Goal: Task Accomplishment & Management: Complete application form

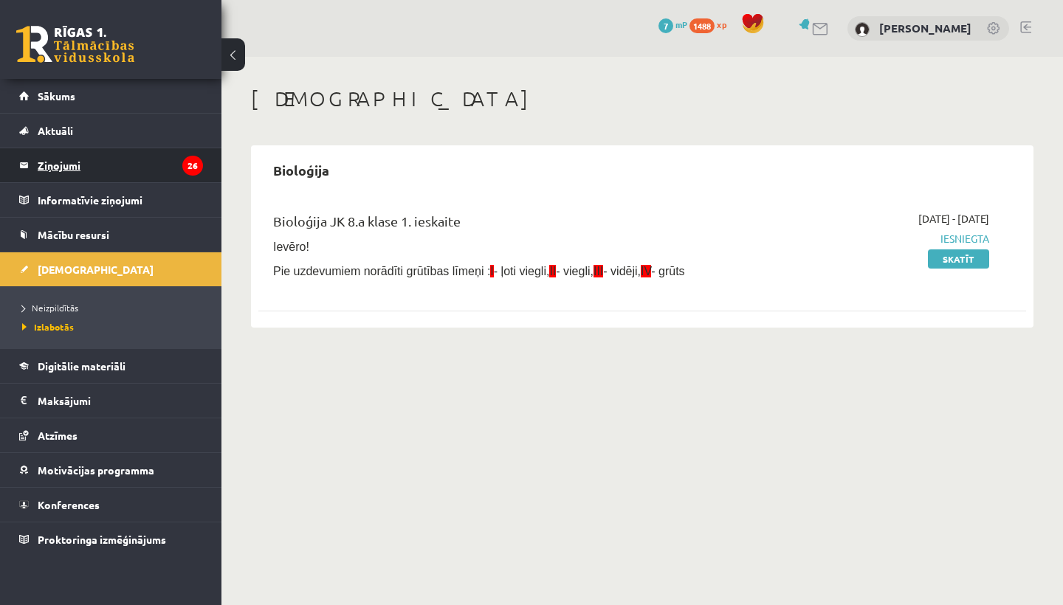
click at [103, 171] on legend "Ziņojumi 26" at bounding box center [120, 165] width 165 height 34
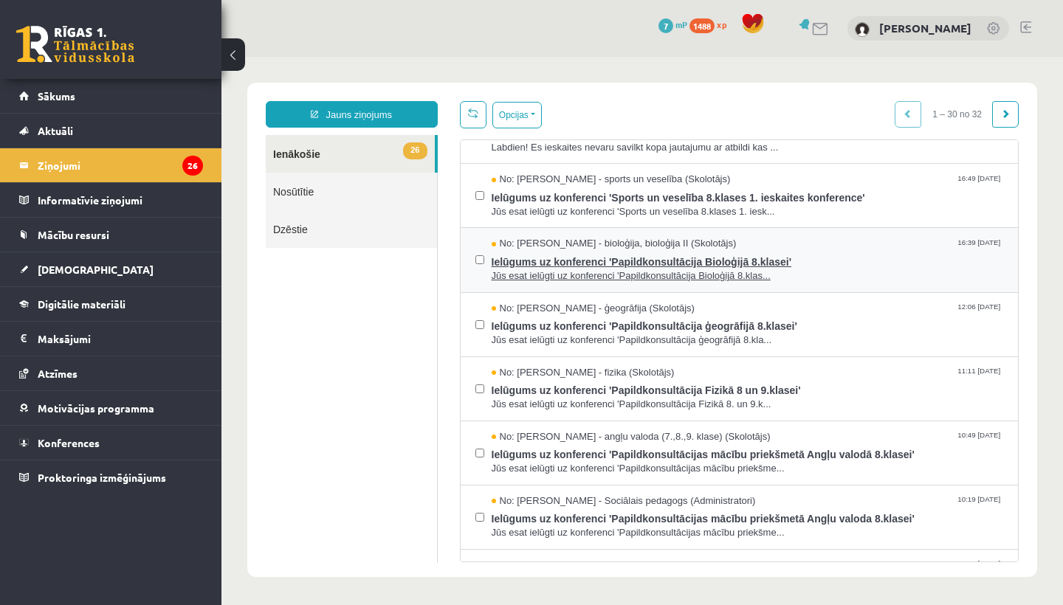
scroll to position [107, 0]
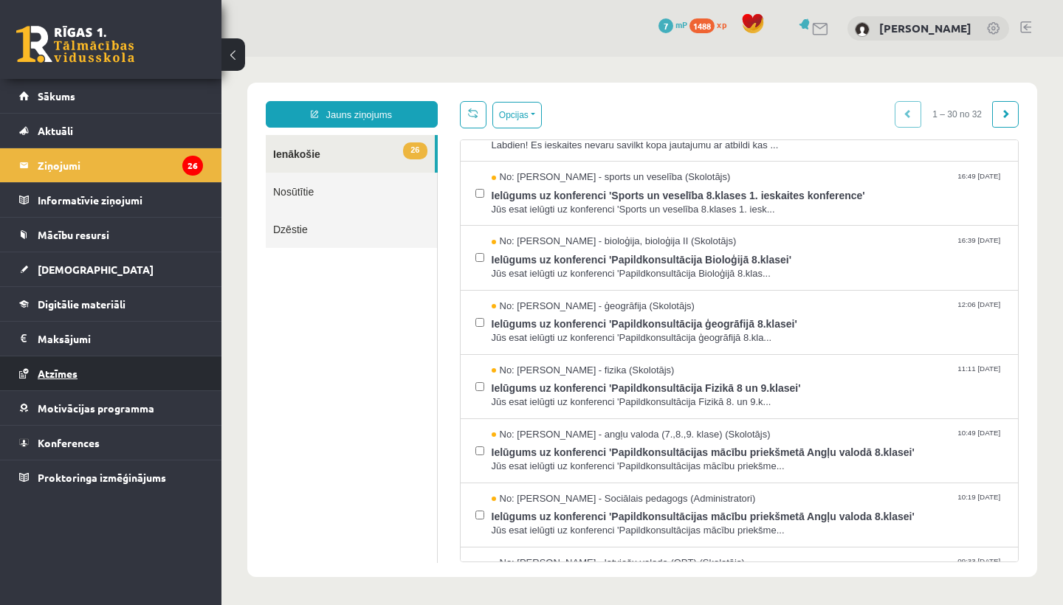
click at [97, 368] on link "Atzīmes" at bounding box center [111, 374] width 184 height 34
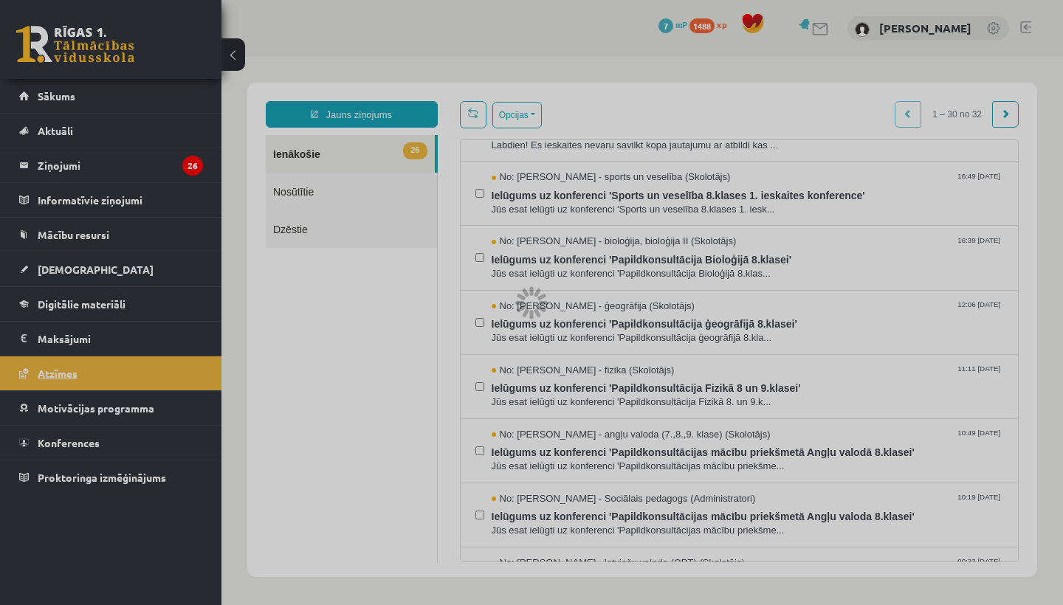
click at [97, 368] on div at bounding box center [531, 302] width 1063 height 605
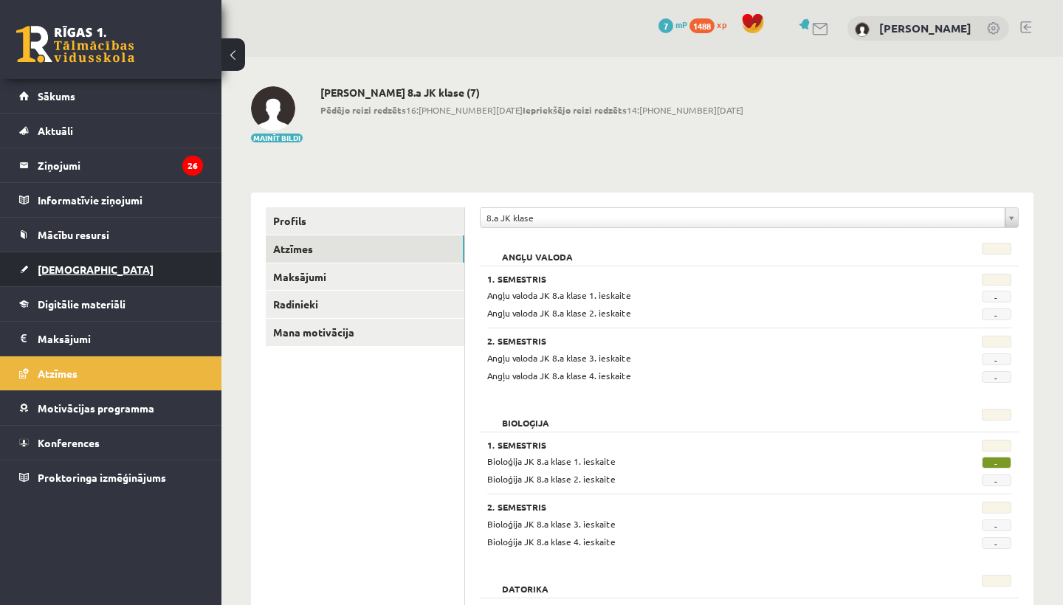
click at [52, 276] on link "[DEMOGRAPHIC_DATA]" at bounding box center [111, 269] width 184 height 34
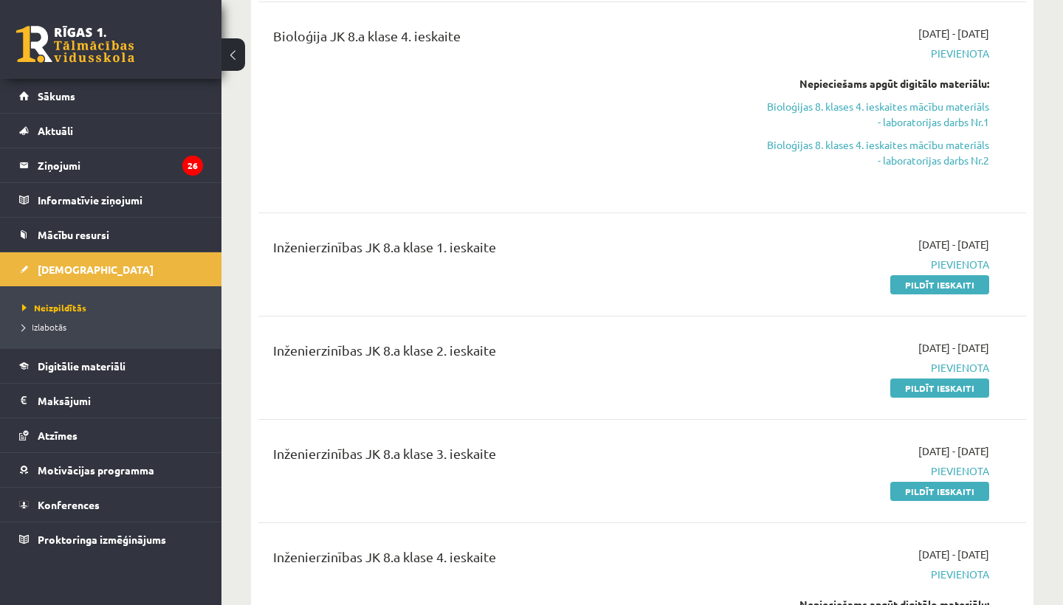
scroll to position [998, 0]
click at [80, 369] on span "Digitālie materiāli" at bounding box center [82, 366] width 88 height 13
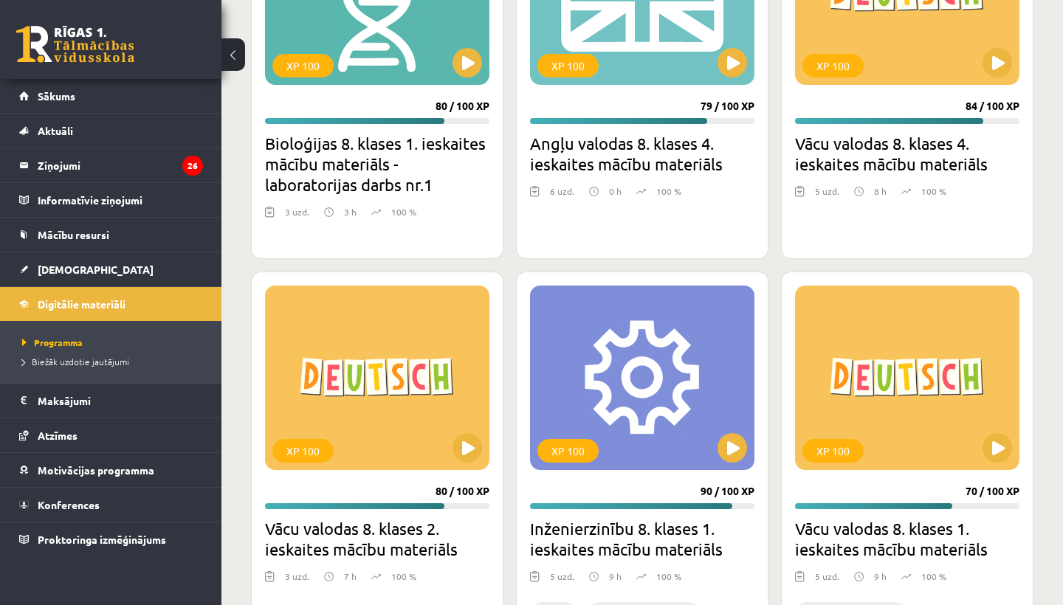
scroll to position [954, 0]
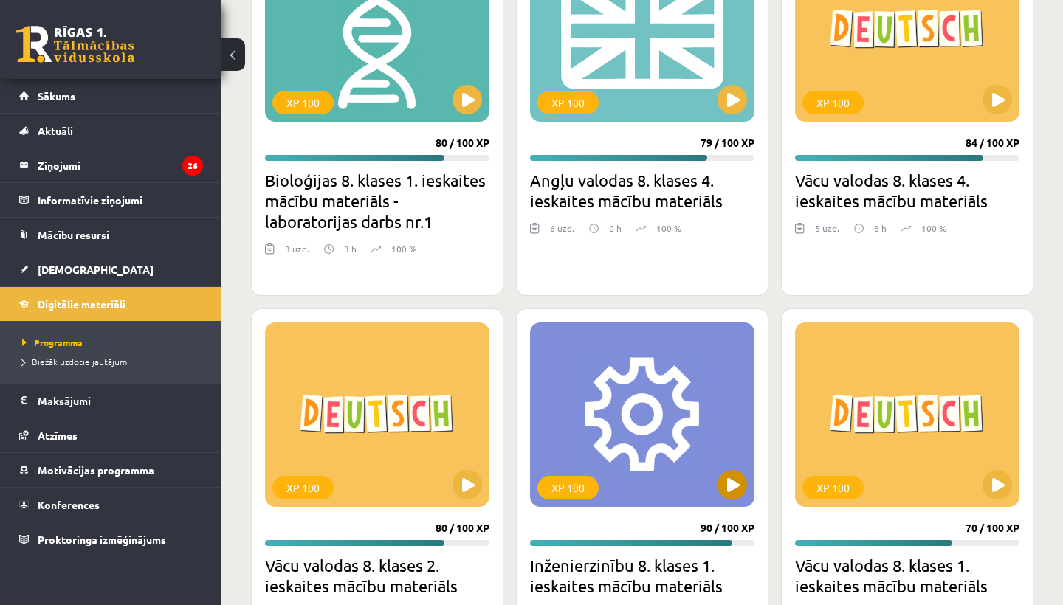
click at [729, 494] on button at bounding box center [733, 485] width 30 height 30
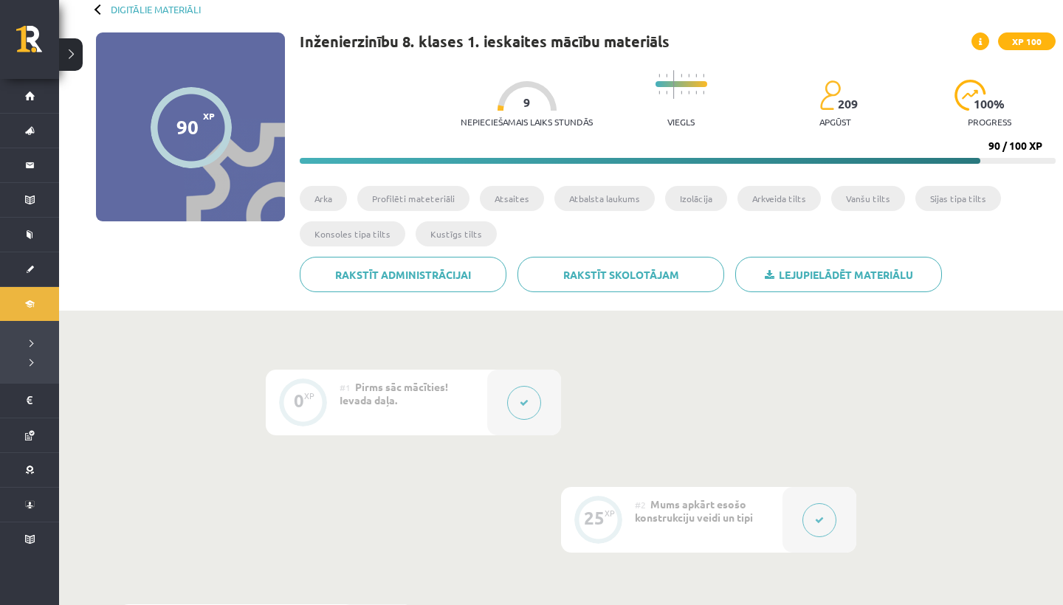
scroll to position [122, 0]
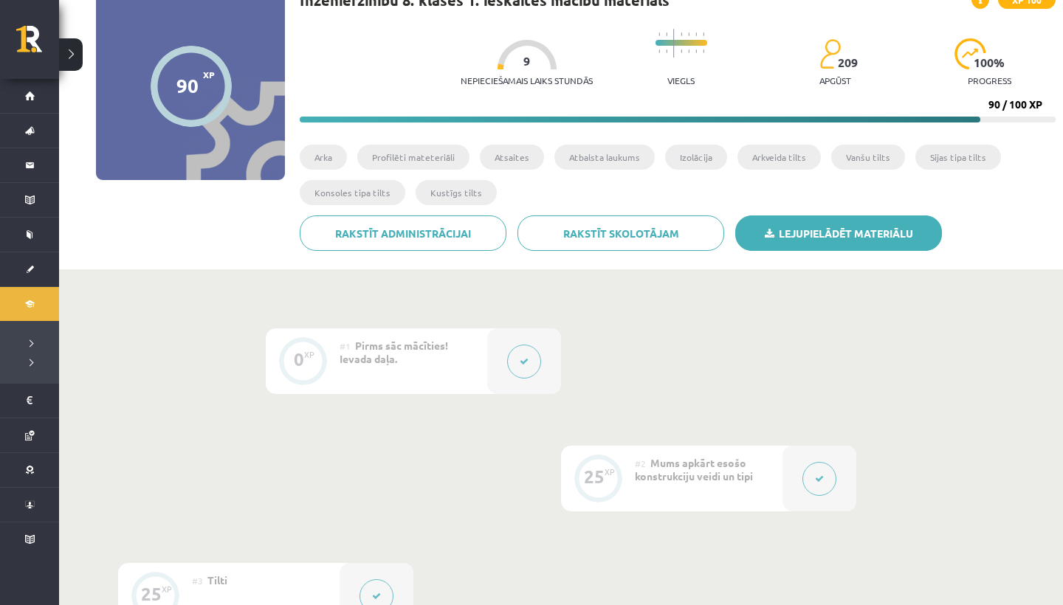
click at [794, 233] on link "Lejupielādēt materiālu" at bounding box center [838, 233] width 207 height 35
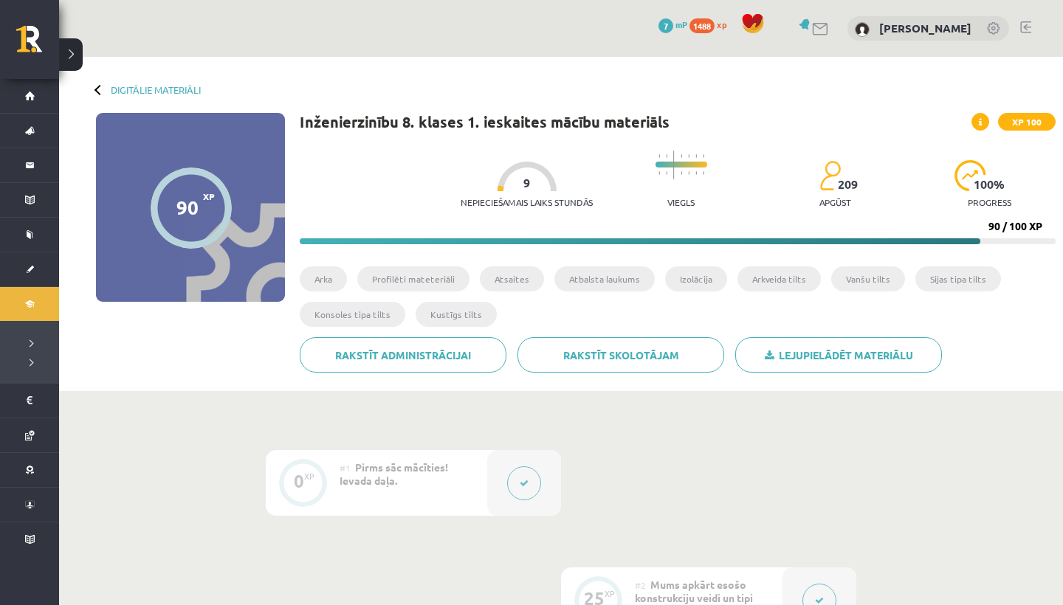
scroll to position [0, 0]
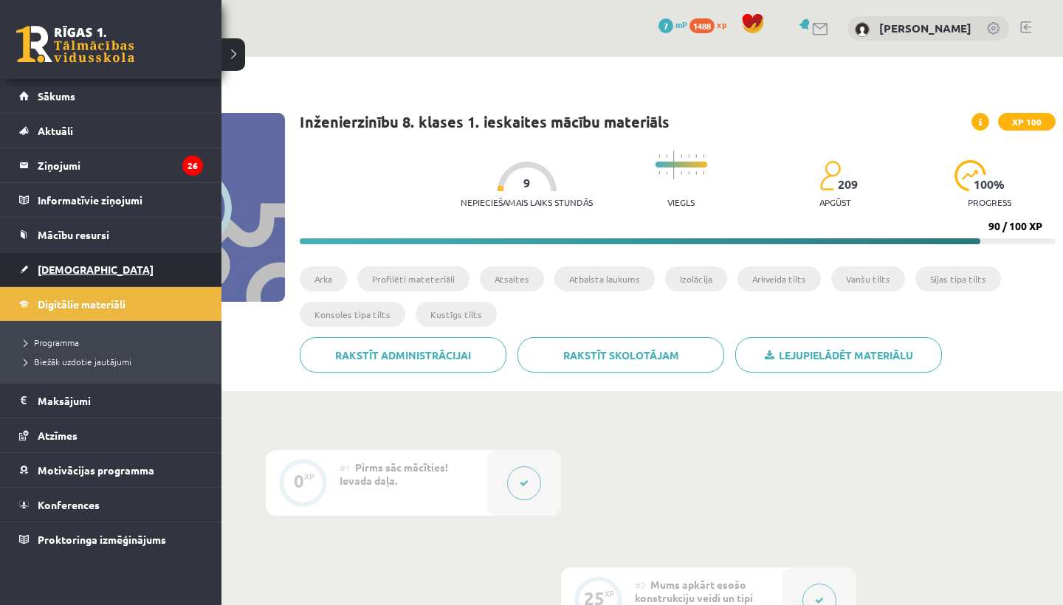
click at [49, 263] on link "[DEMOGRAPHIC_DATA]" at bounding box center [111, 269] width 184 height 34
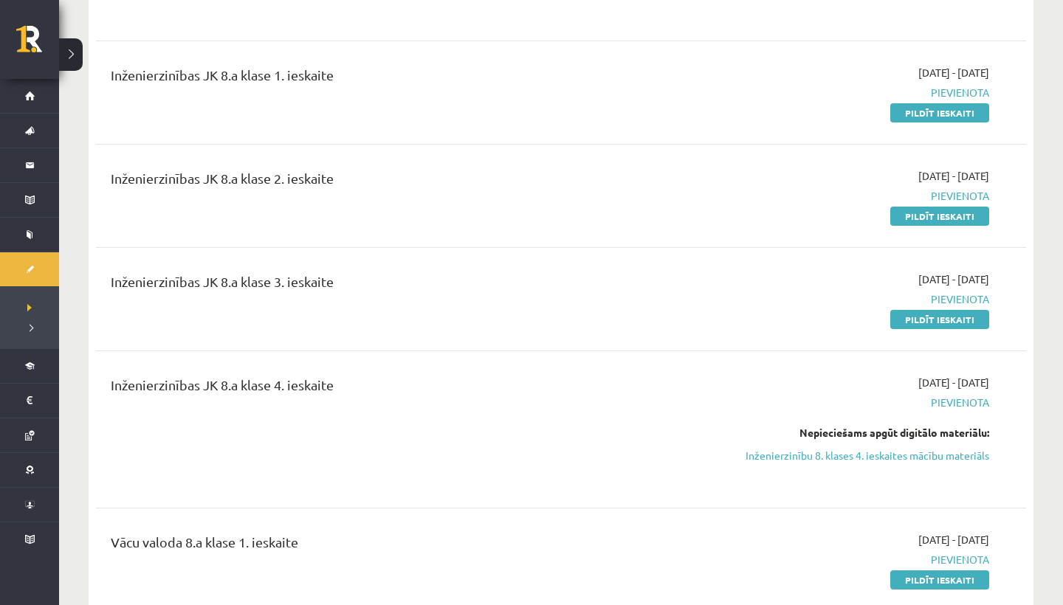
scroll to position [1152, 0]
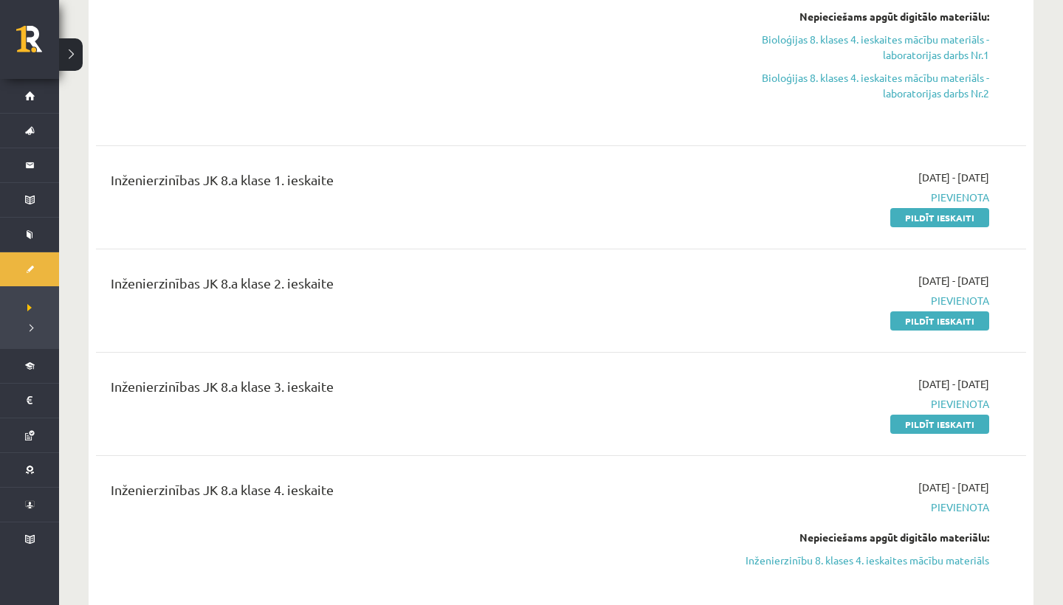
scroll to position [1036, 0]
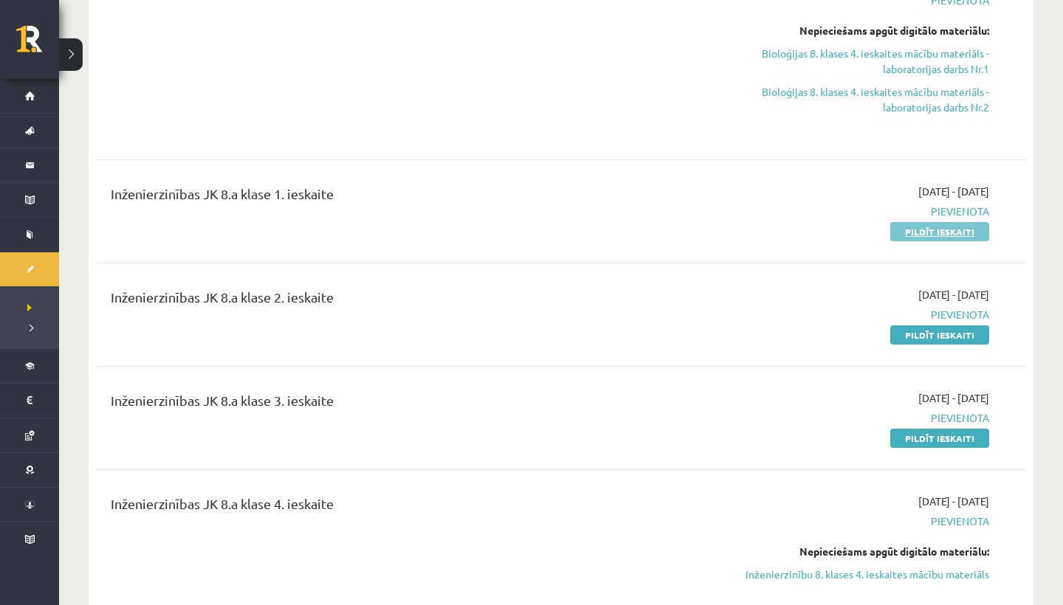
click at [925, 224] on link "Pildīt ieskaiti" at bounding box center [939, 231] width 99 height 19
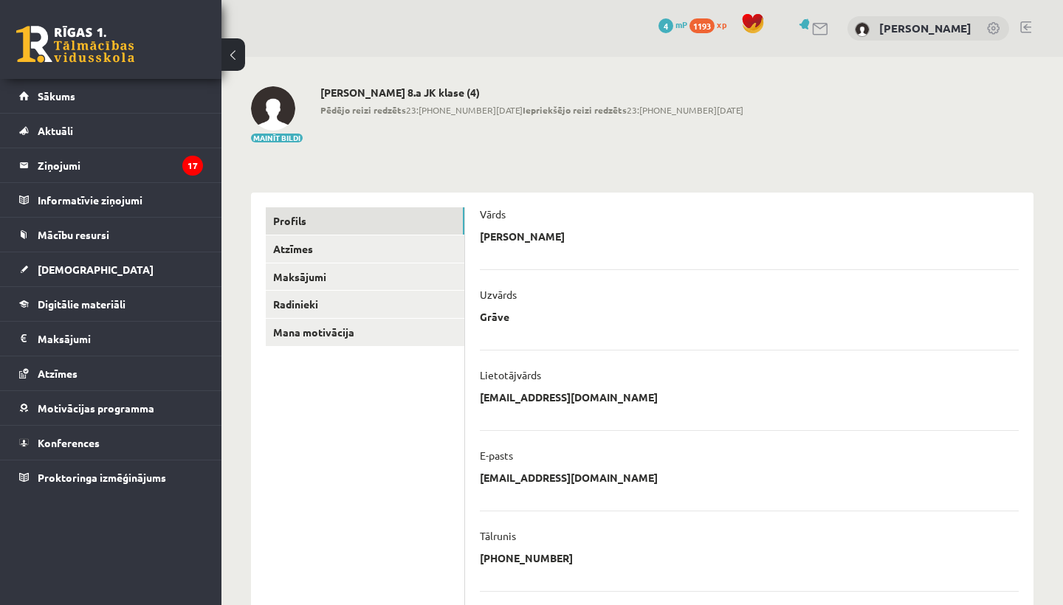
scroll to position [285, 0]
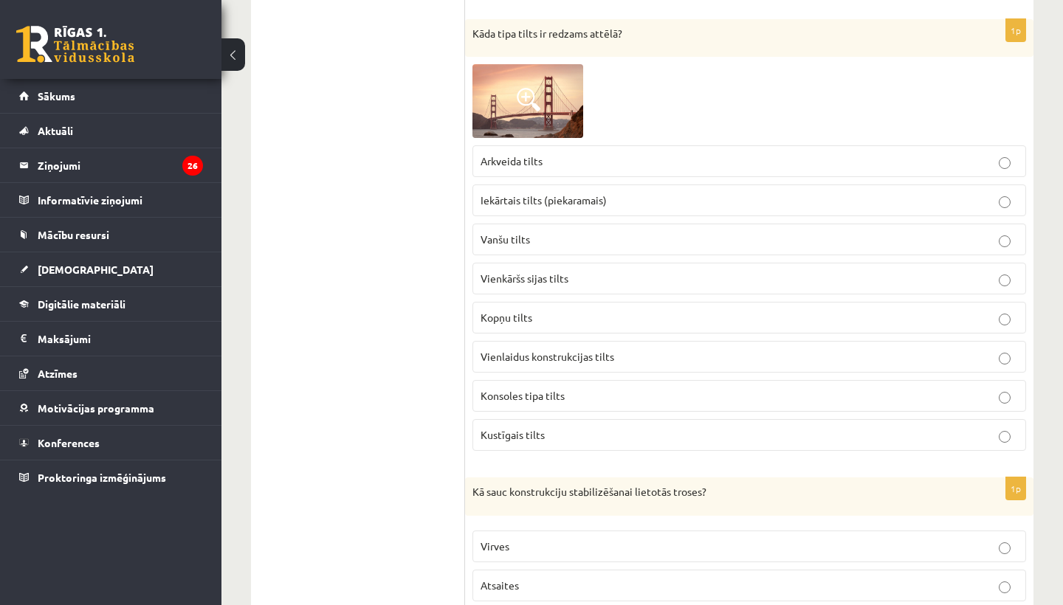
scroll to position [862, 0]
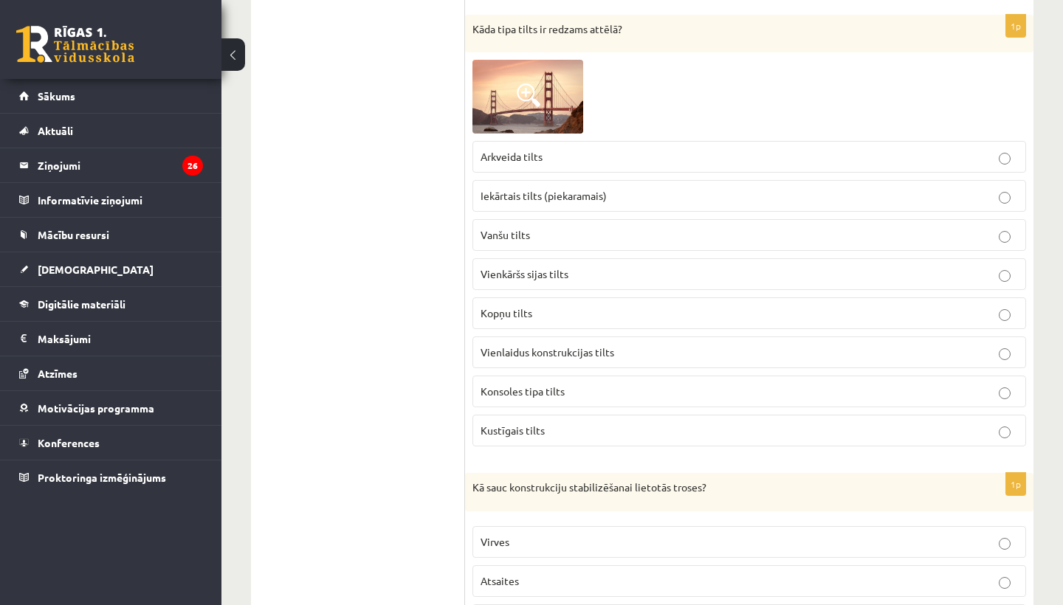
click at [528, 85] on span at bounding box center [529, 95] width 24 height 24
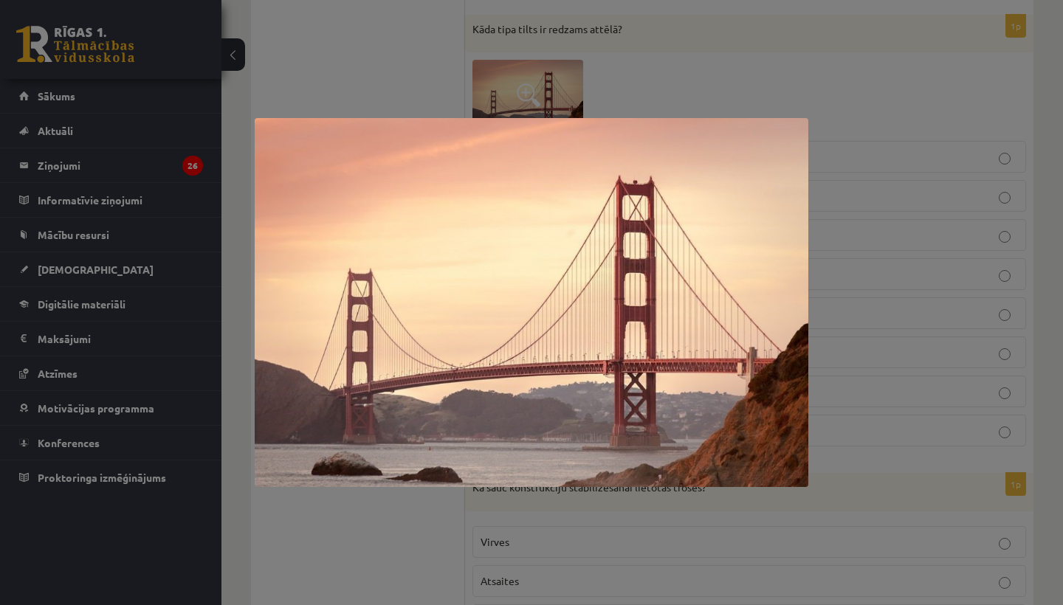
click at [376, 85] on div at bounding box center [531, 302] width 1063 height 605
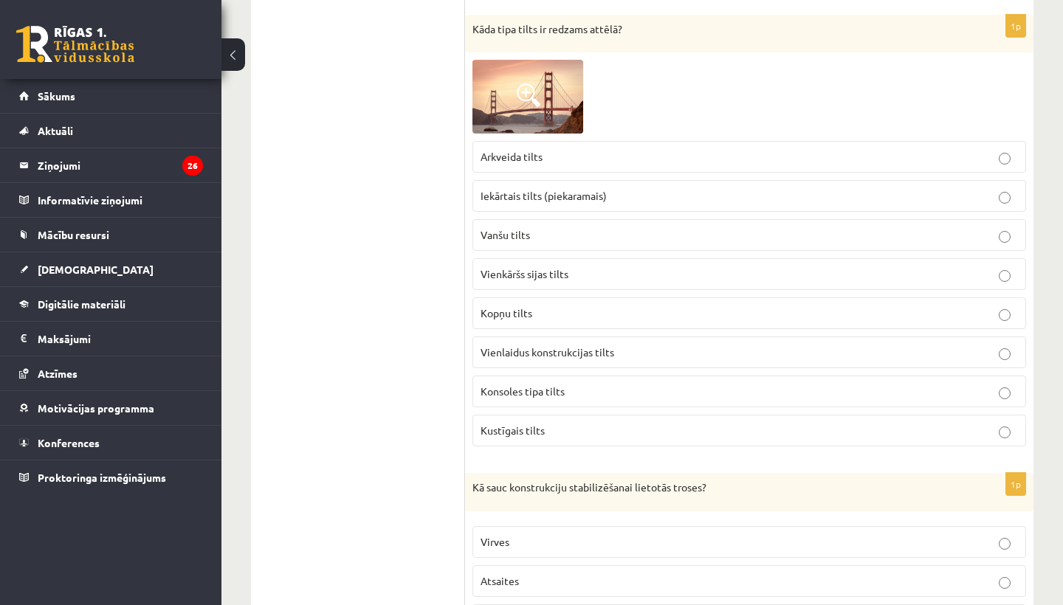
click at [525, 185] on label "Iekārtais tilts (piekaramais)" at bounding box center [749, 196] width 554 height 32
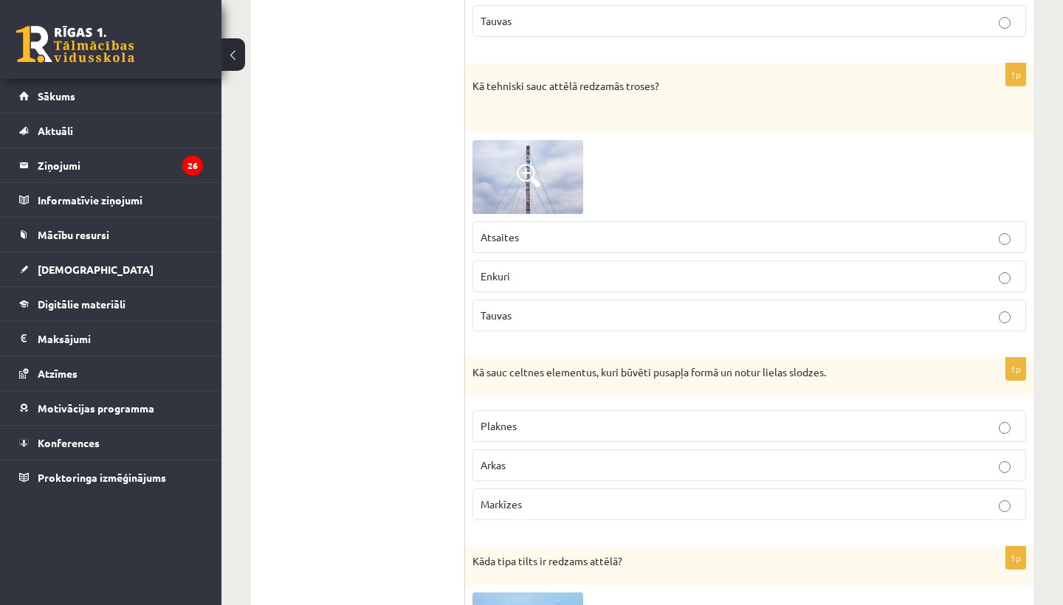
scroll to position [1464, 0]
click at [523, 165] on span at bounding box center [529, 174] width 24 height 24
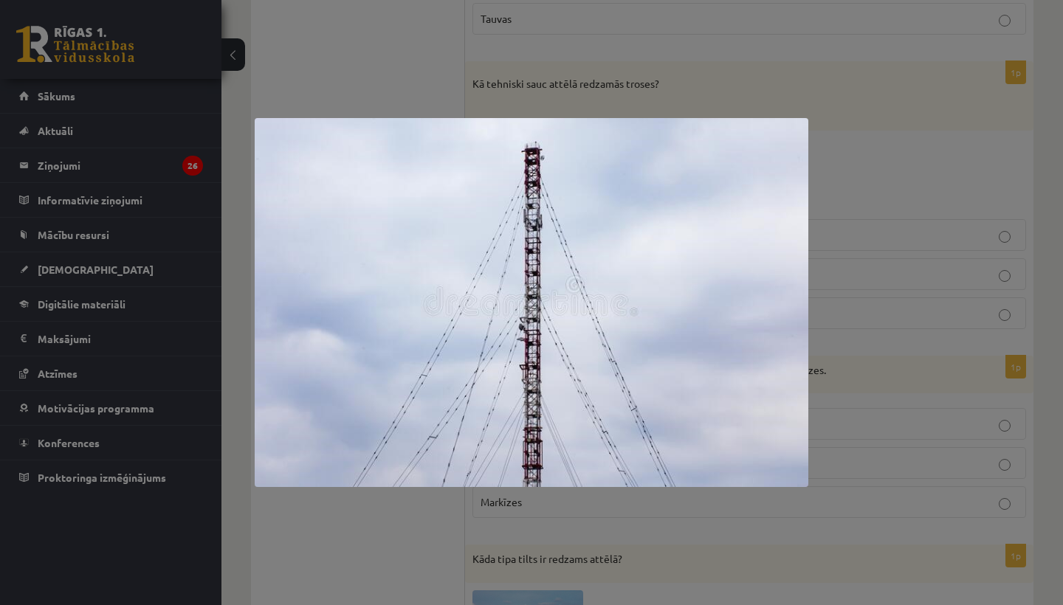
click at [338, 85] on div at bounding box center [531, 302] width 1063 height 605
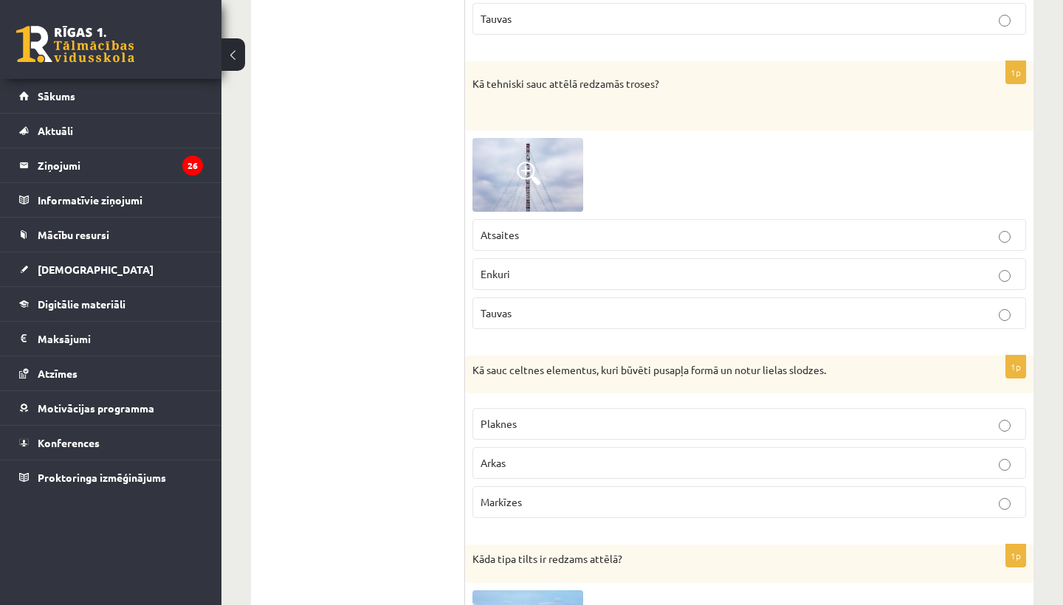
click at [527, 171] on span at bounding box center [529, 174] width 24 height 24
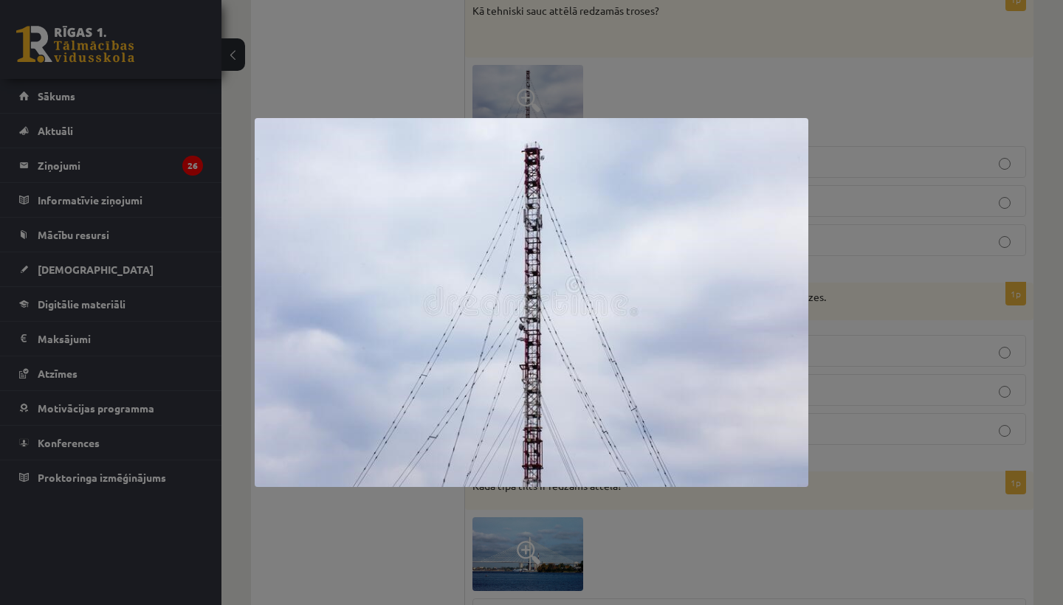
scroll to position [1535, 0]
click at [1050, 331] on div at bounding box center [531, 302] width 1063 height 605
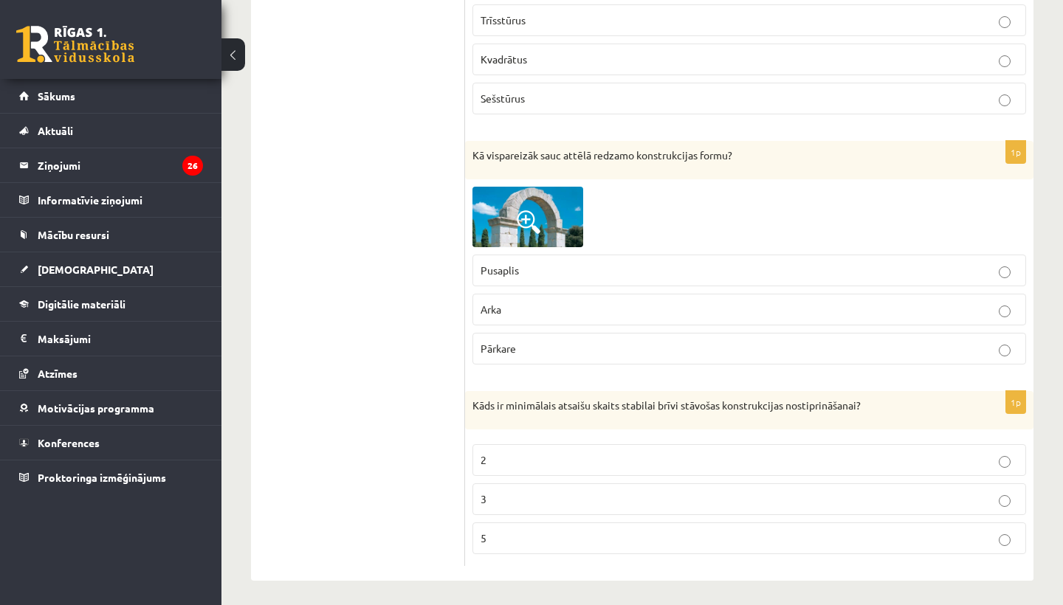
scroll to position [2783, 0]
click at [506, 484] on label "3" at bounding box center [749, 500] width 554 height 32
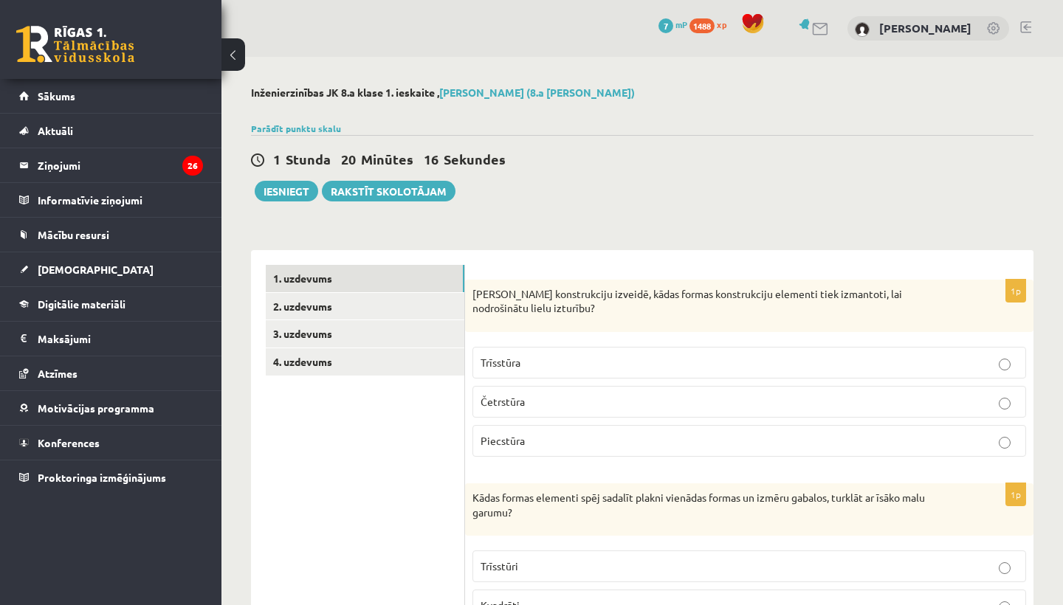
scroll to position [0, 0]
click at [328, 312] on link "2. uzdevums" at bounding box center [365, 306] width 199 height 27
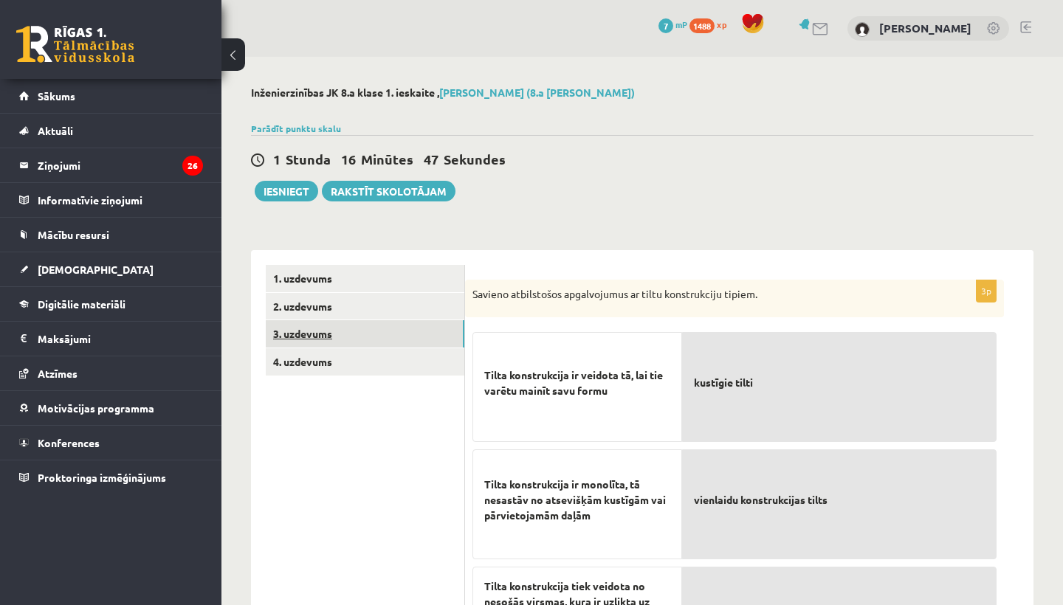
click at [313, 331] on link "3. uzdevums" at bounding box center [365, 333] width 199 height 27
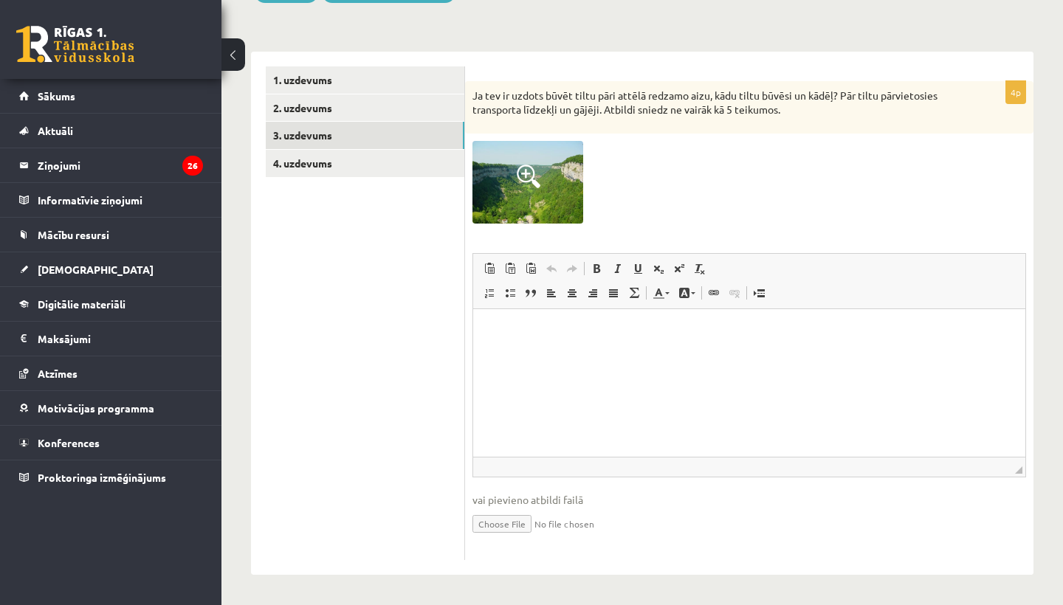
scroll to position [198, 0]
click at [314, 161] on link "4. uzdevums" at bounding box center [365, 164] width 199 height 27
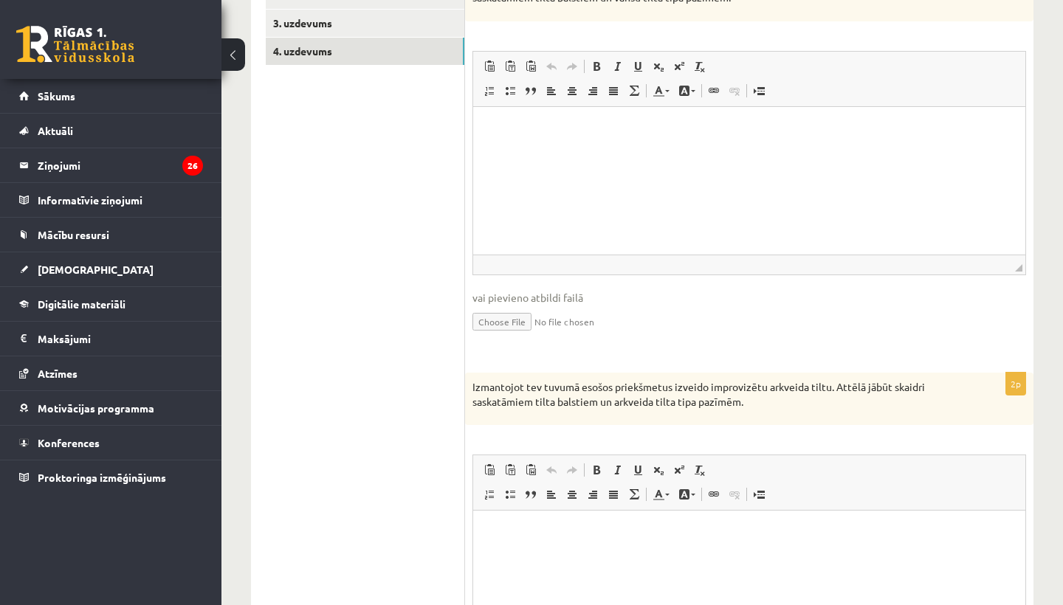
scroll to position [312, 0]
drag, startPoint x: 530, startPoint y: 199, endPoint x: 796, endPoint y: 165, distance: 268.0
click at [796, 150] on html at bounding box center [749, 127] width 552 height 45
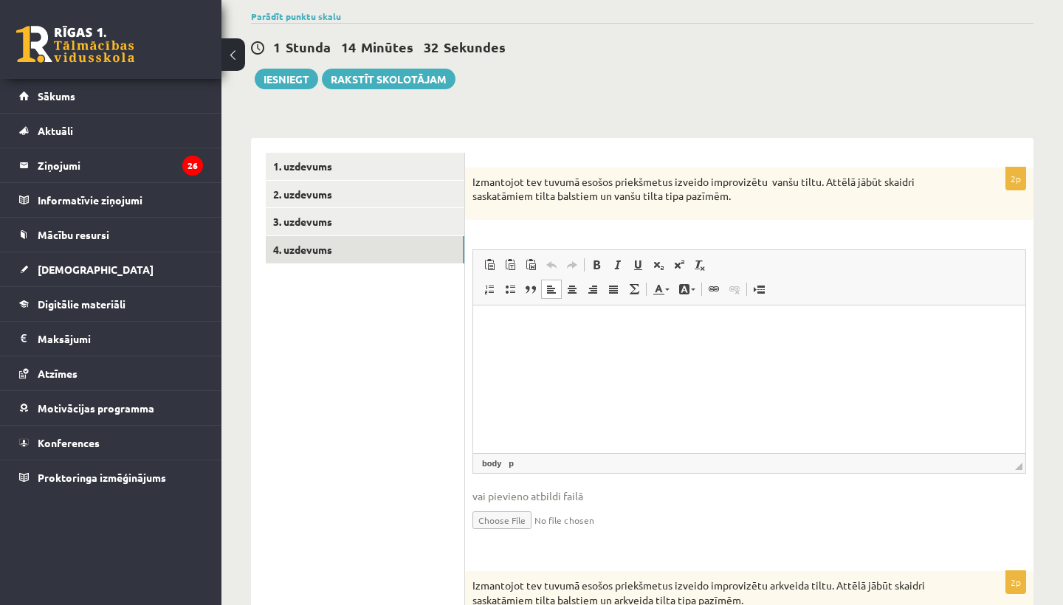
scroll to position [110, 0]
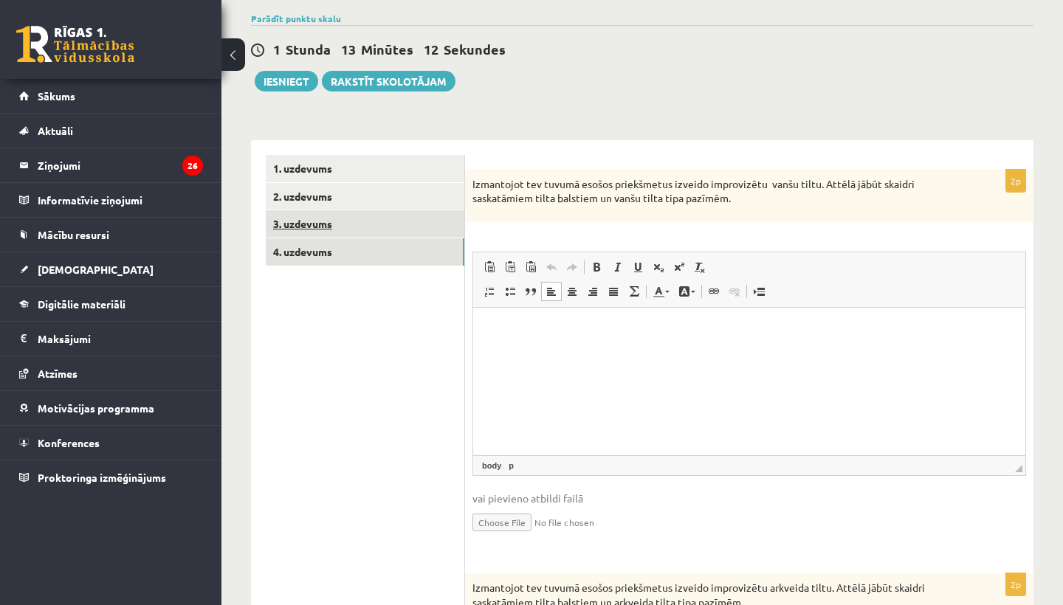
click at [321, 224] on link "3. uzdevums" at bounding box center [365, 223] width 199 height 27
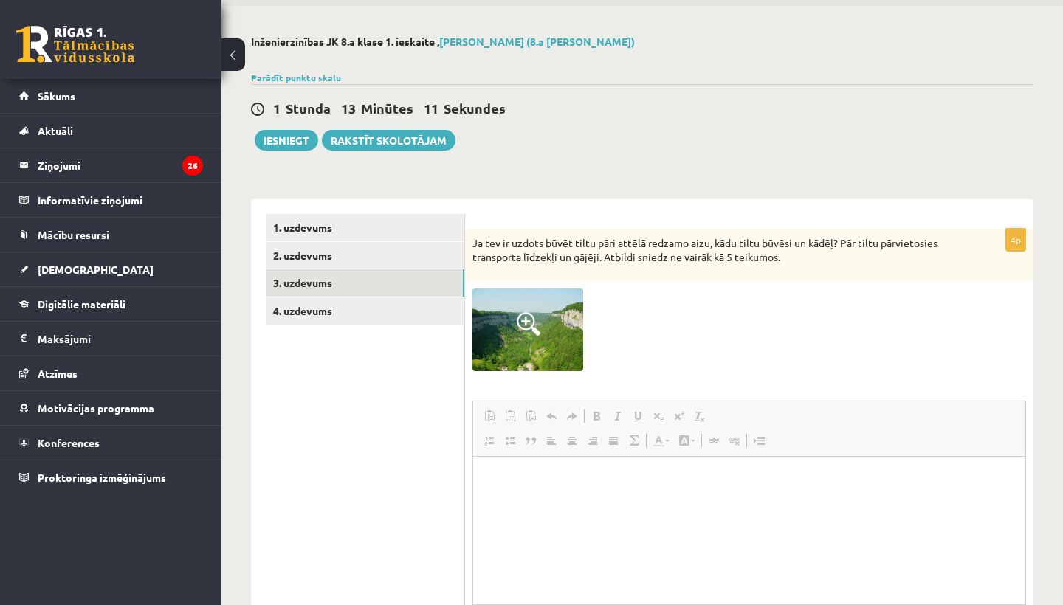
scroll to position [0, 0]
click at [526, 317] on span at bounding box center [529, 324] width 24 height 24
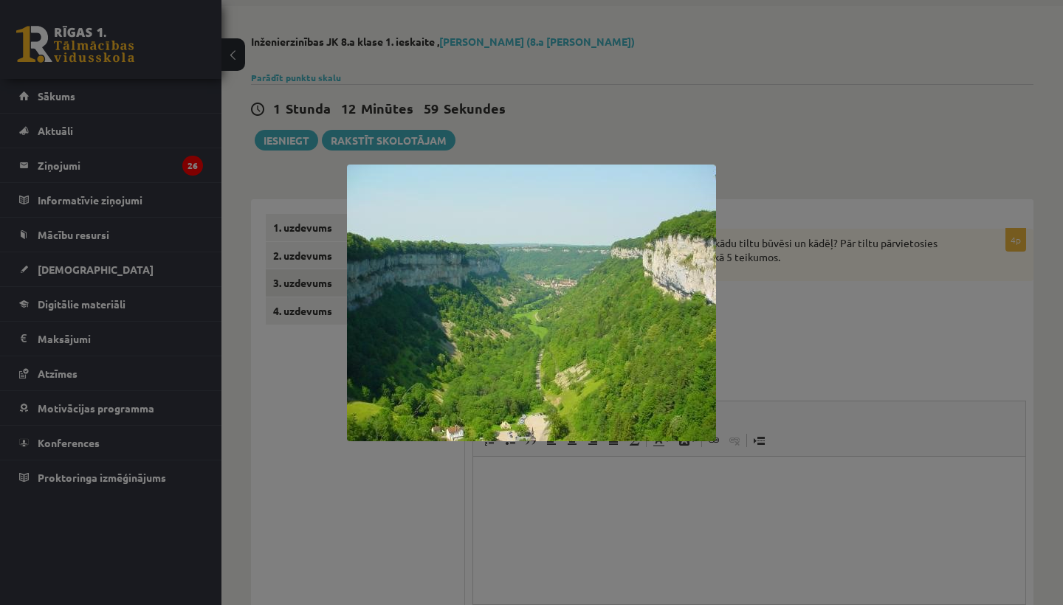
click at [584, 326] on img at bounding box center [531, 303] width 369 height 277
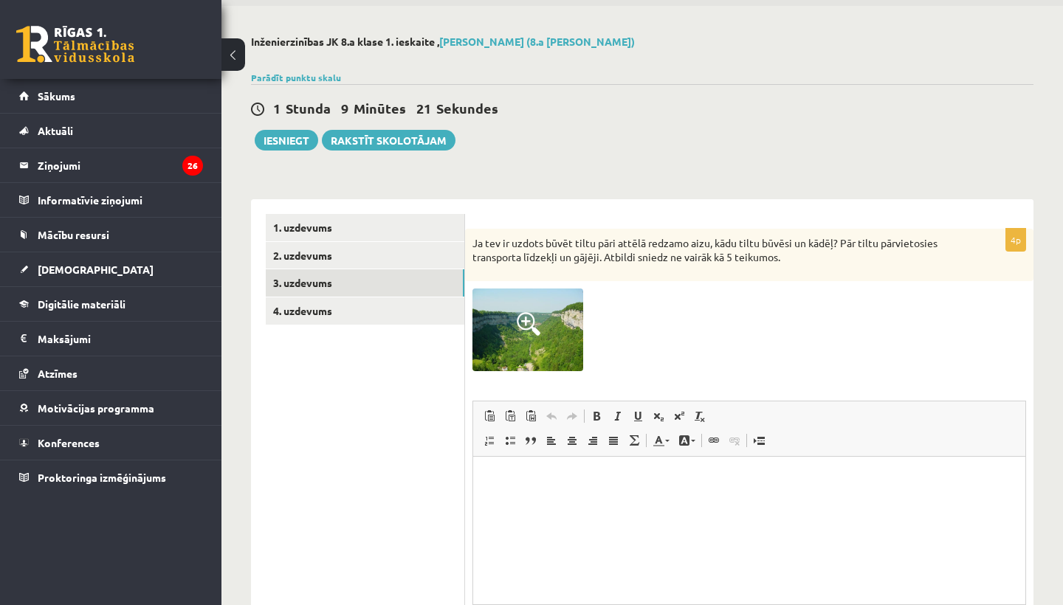
click at [489, 472] on p "Editor, wiswyg-editor-user-answer-47433840290360" at bounding box center [749, 480] width 523 height 16
click at [524, 322] on span at bounding box center [529, 324] width 24 height 24
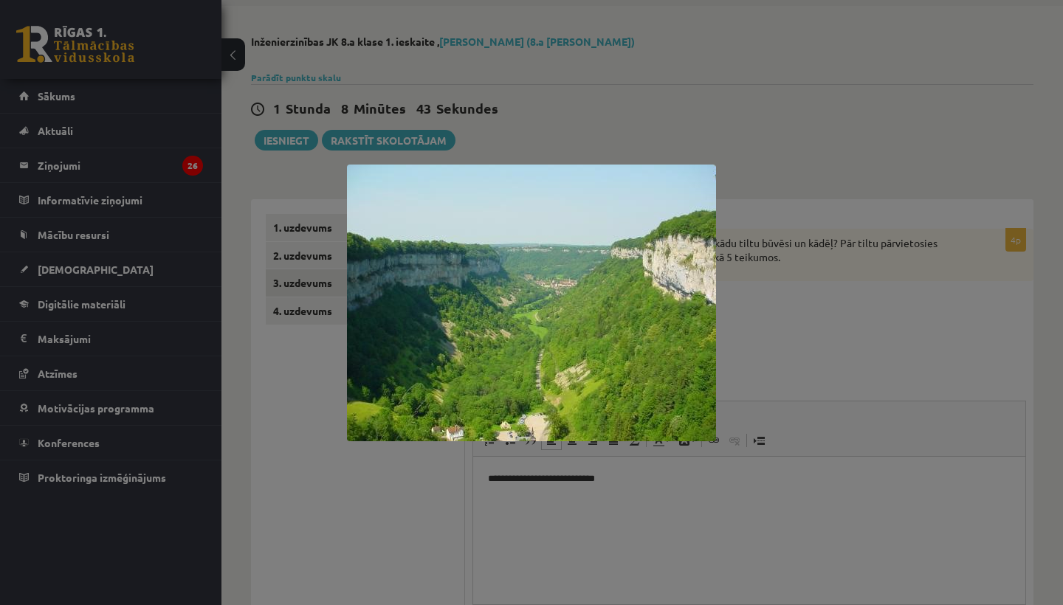
click at [524, 322] on img at bounding box center [531, 303] width 369 height 277
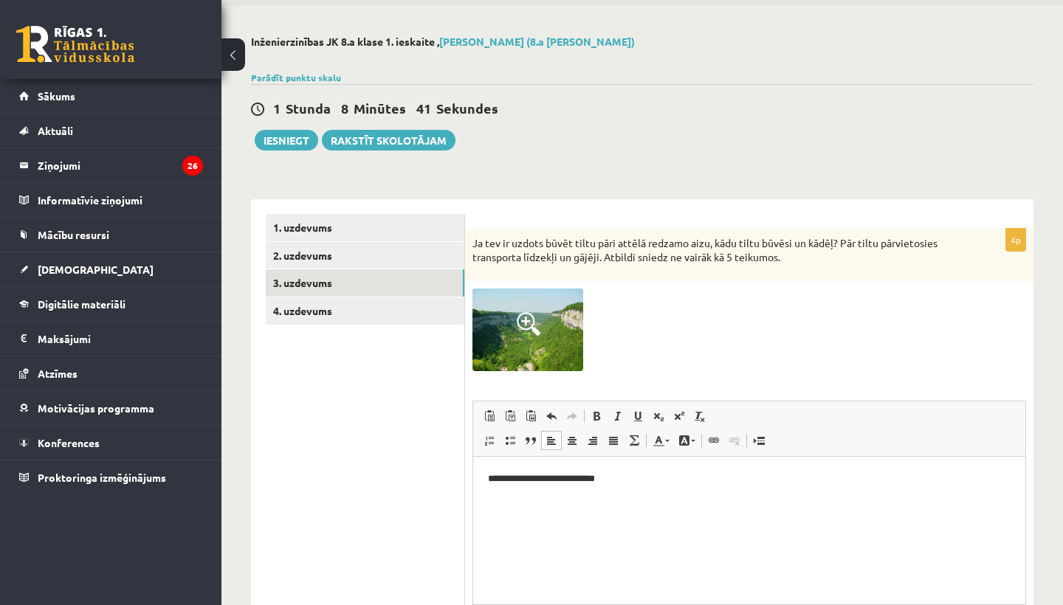
click at [610, 478] on p "**********" at bounding box center [749, 479] width 523 height 15
click at [614, 482] on p "**********" at bounding box center [749, 479] width 523 height 15
click at [802, 479] on p "**********" at bounding box center [749, 479] width 523 height 15
click at [842, 475] on p "**********" at bounding box center [749, 479] width 523 height 15
click at [548, 339] on img at bounding box center [527, 330] width 111 height 83
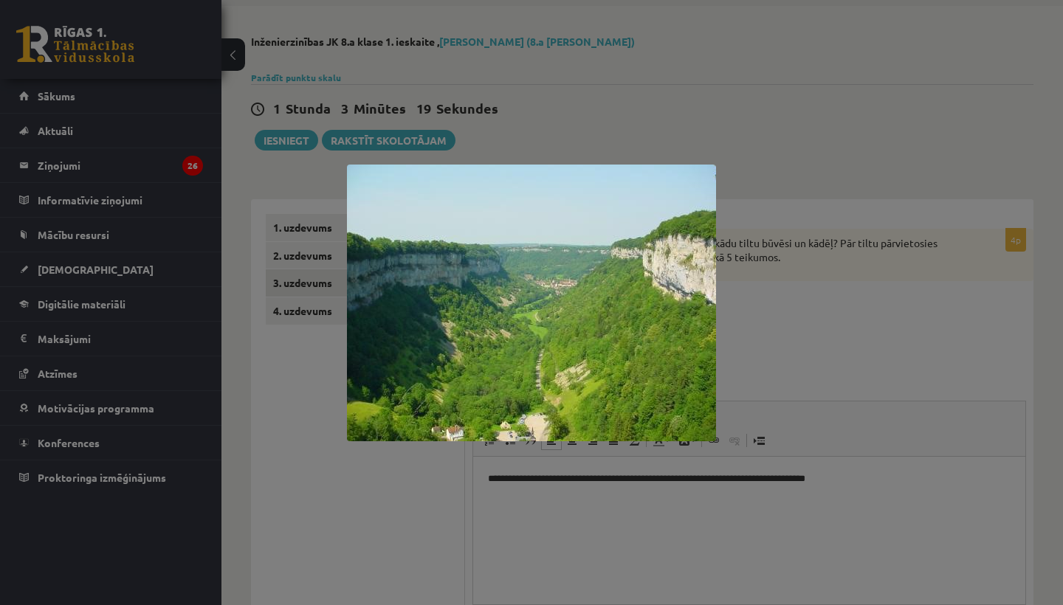
click at [613, 147] on div at bounding box center [531, 302] width 1063 height 605
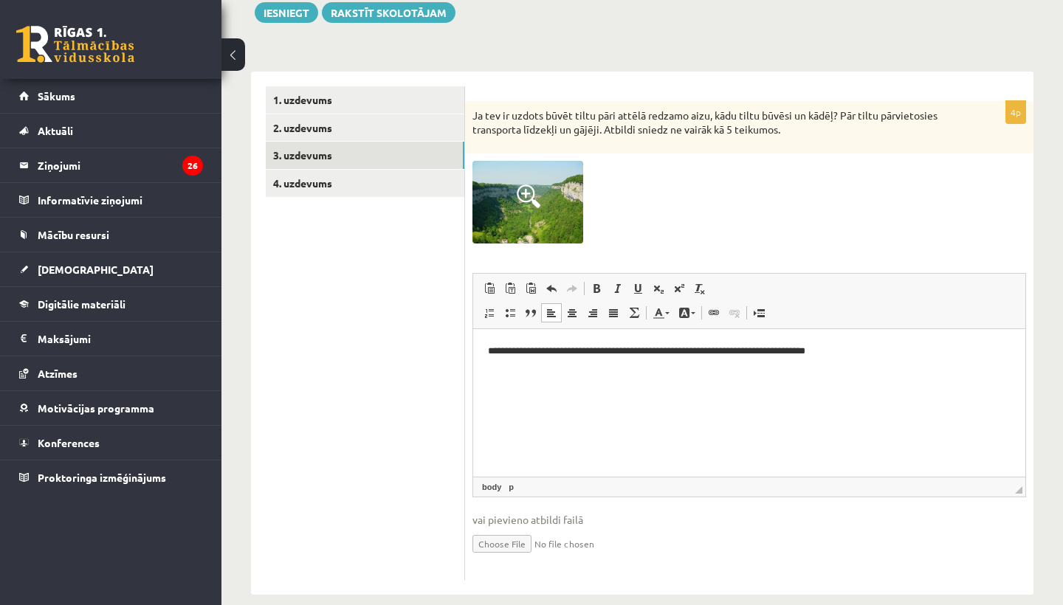
scroll to position [179, 0]
click at [835, 355] on p "**********" at bounding box center [749, 350] width 523 height 15
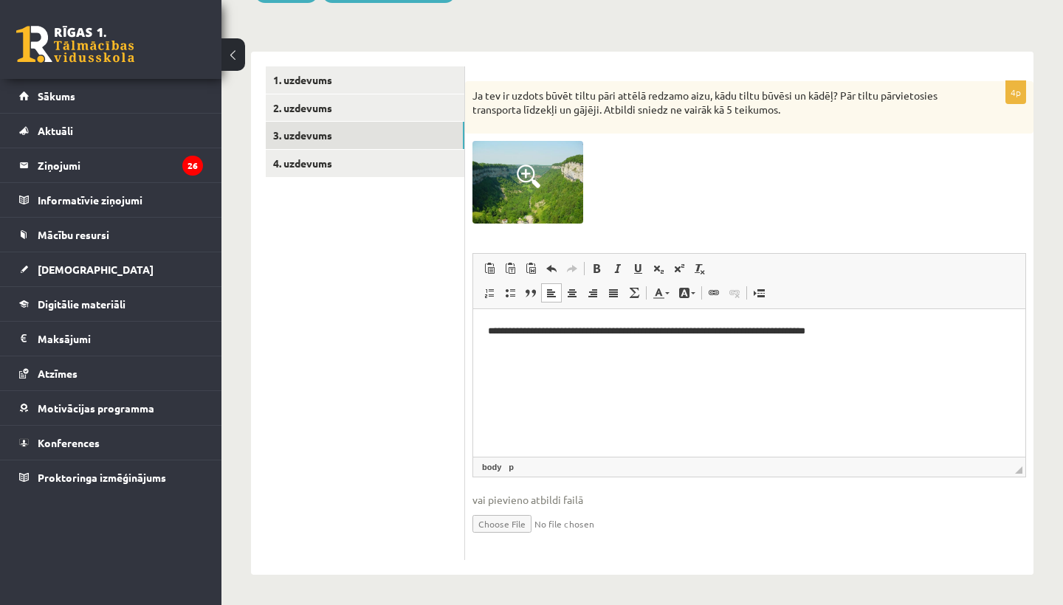
scroll to position [198, 0]
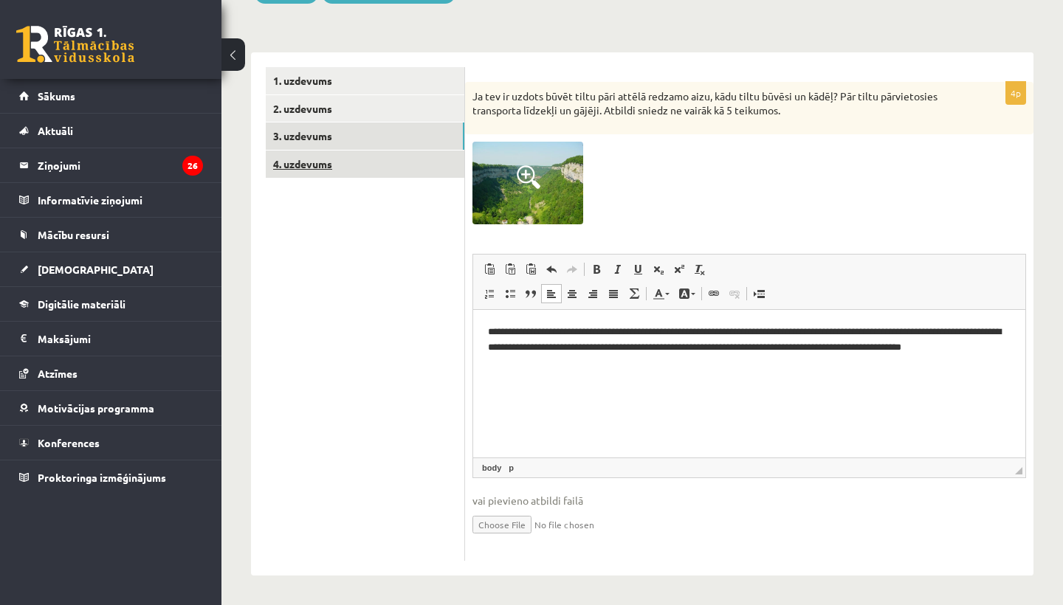
click at [317, 161] on link "4. uzdevums" at bounding box center [365, 164] width 199 height 27
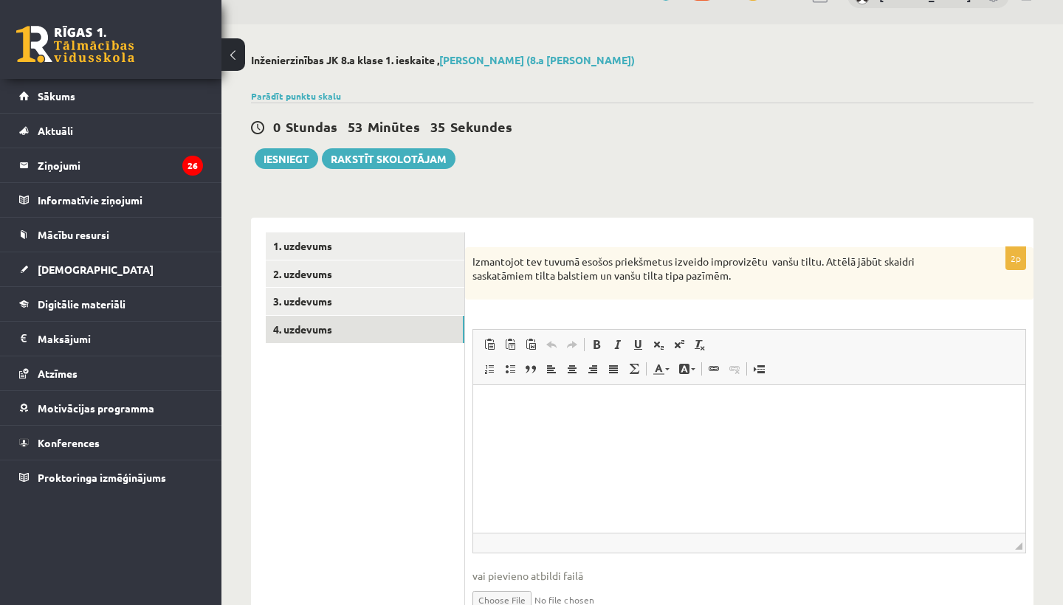
scroll to position [28, 0]
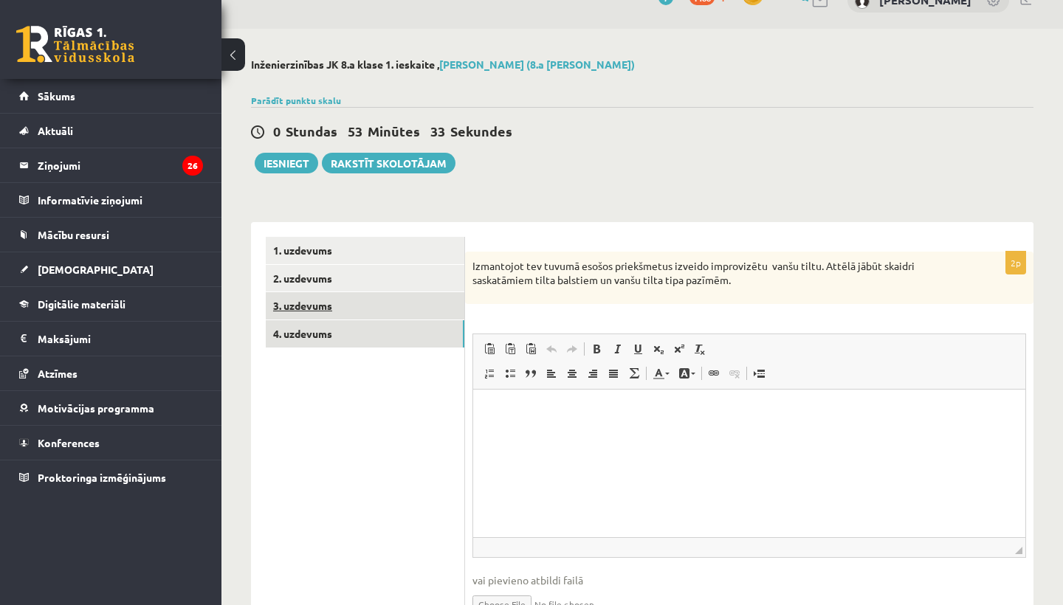
click at [312, 309] on link "3. uzdevums" at bounding box center [365, 305] width 199 height 27
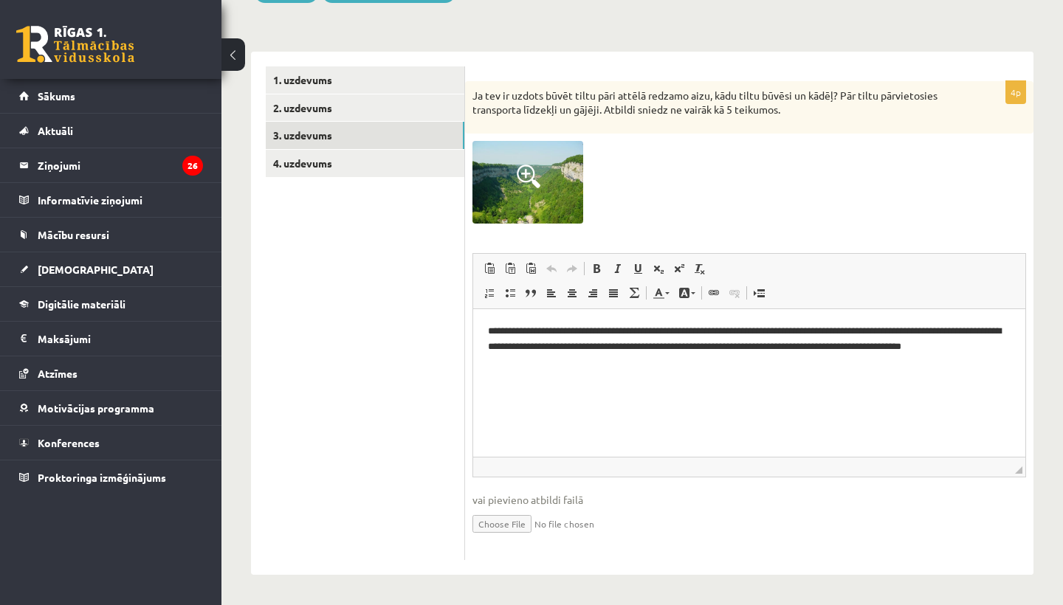
scroll to position [198, 0]
click at [592, 368] on p "**********" at bounding box center [749, 347] width 523 height 44
click at [595, 365] on p "**********" at bounding box center [749, 347] width 523 height 44
click at [521, 366] on p "**********" at bounding box center [749, 347] width 523 height 44
click at [776, 348] on p "**********" at bounding box center [749, 347] width 523 height 44
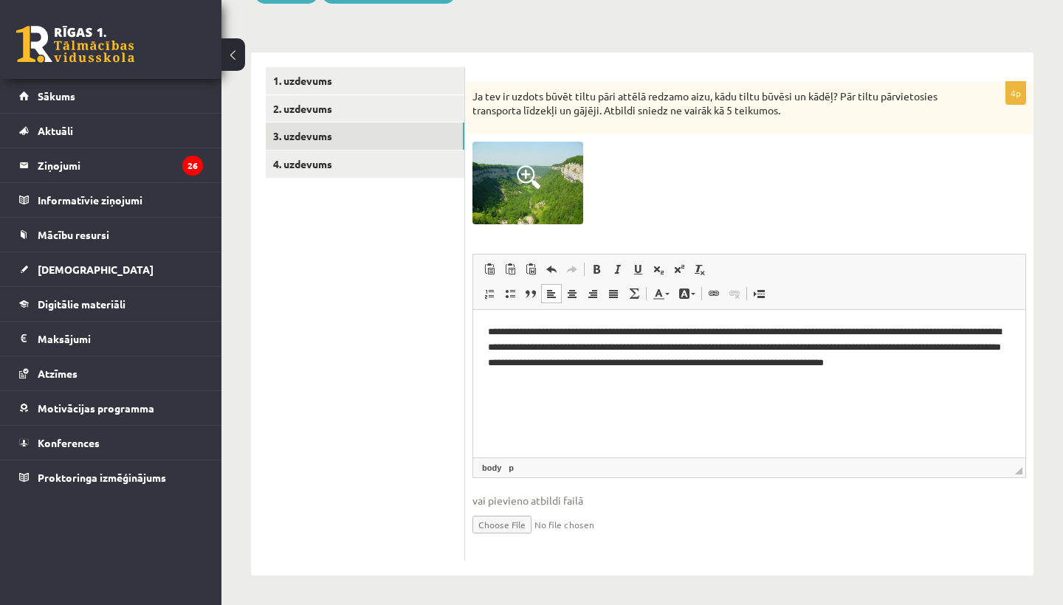
click at [694, 362] on p "**********" at bounding box center [749, 354] width 523 height 59
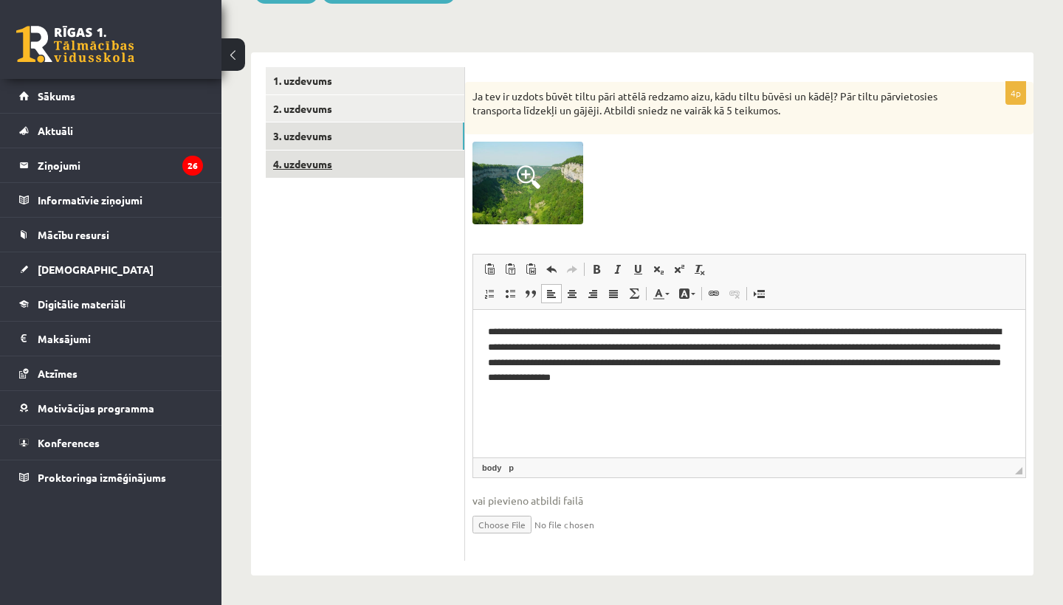
click at [305, 166] on link "4. uzdevums" at bounding box center [365, 164] width 199 height 27
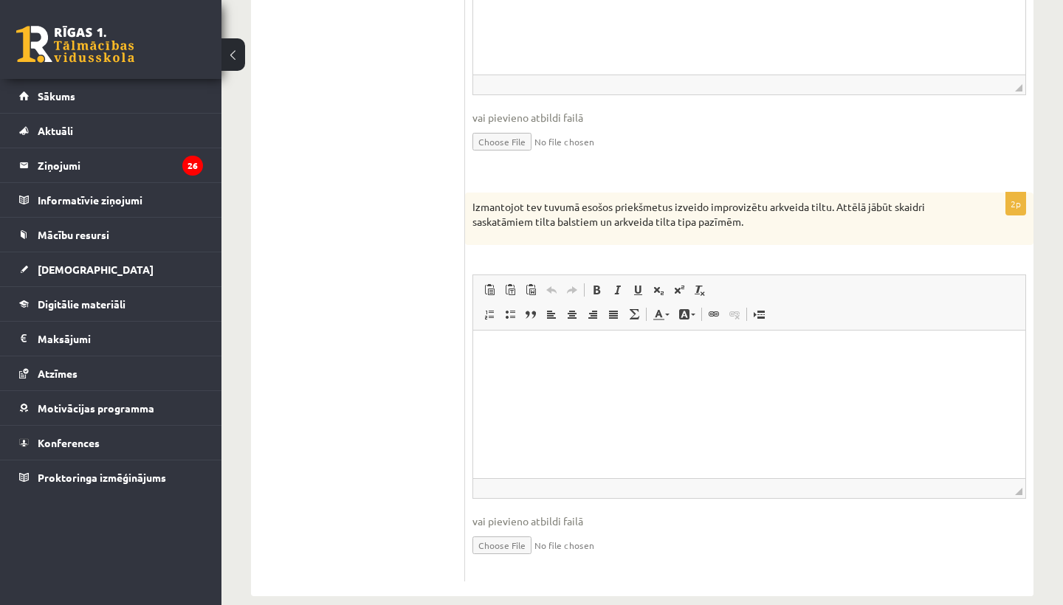
scroll to position [492, 0]
click at [712, 310] on span at bounding box center [714, 313] width 12 height 12
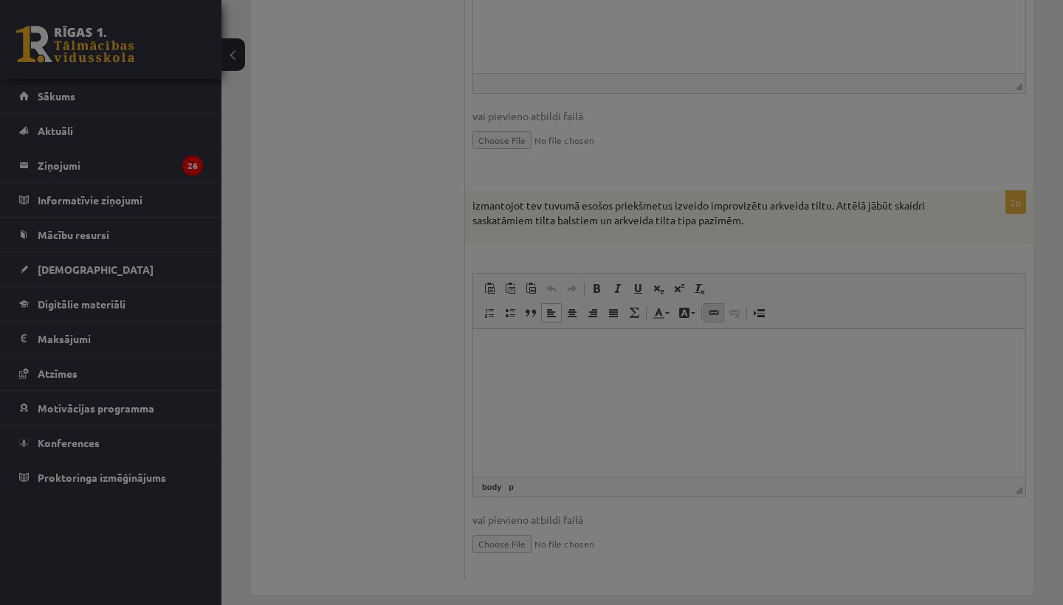
scroll to position [0, 0]
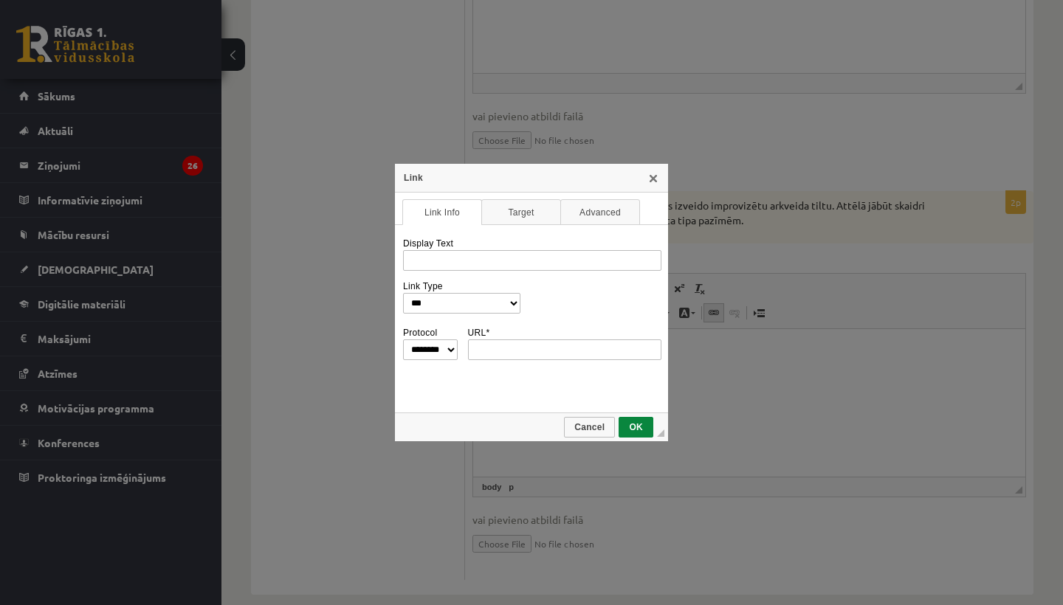
click at [712, 310] on div "**********" at bounding box center [531, 302] width 1063 height 605
click at [740, 381] on div "**********" at bounding box center [531, 302] width 1063 height 605
click at [601, 425] on span "Cancel" at bounding box center [589, 427] width 48 height 10
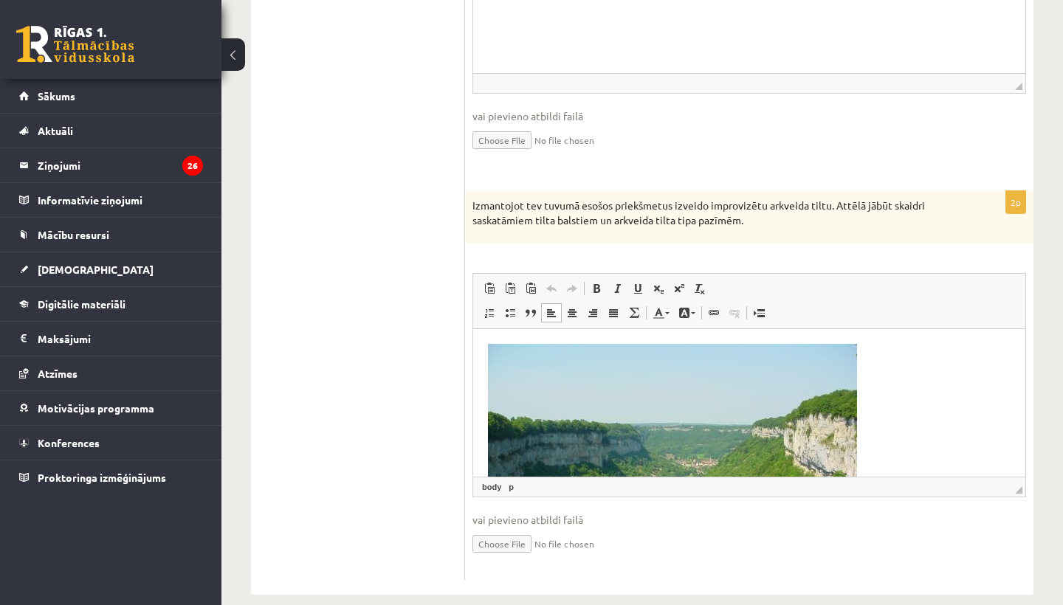
scroll to position [146, 0]
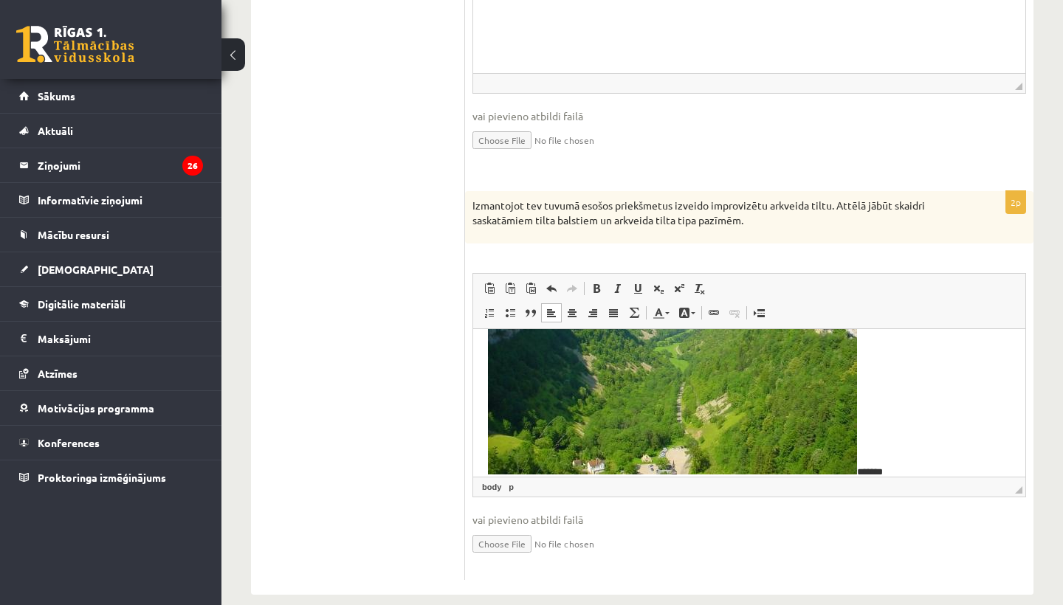
click at [585, 394] on img "Editor, wiswyg-editor-user-answer-47433803336540" at bounding box center [672, 336] width 369 height 277
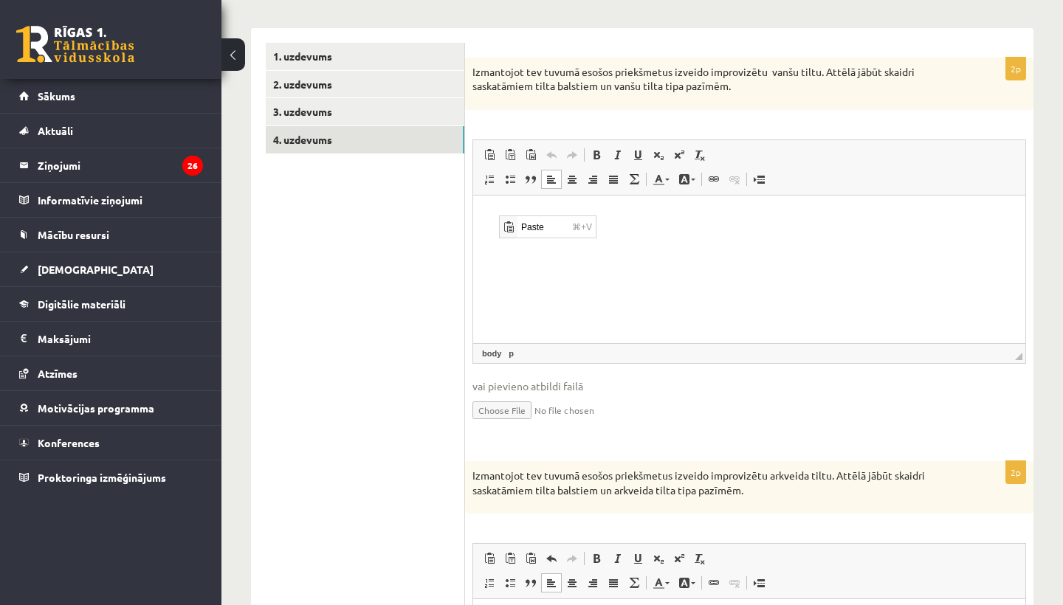
scroll to position [0, 0]
click at [532, 231] on span "Paste" at bounding box center [542, 226] width 51 height 21
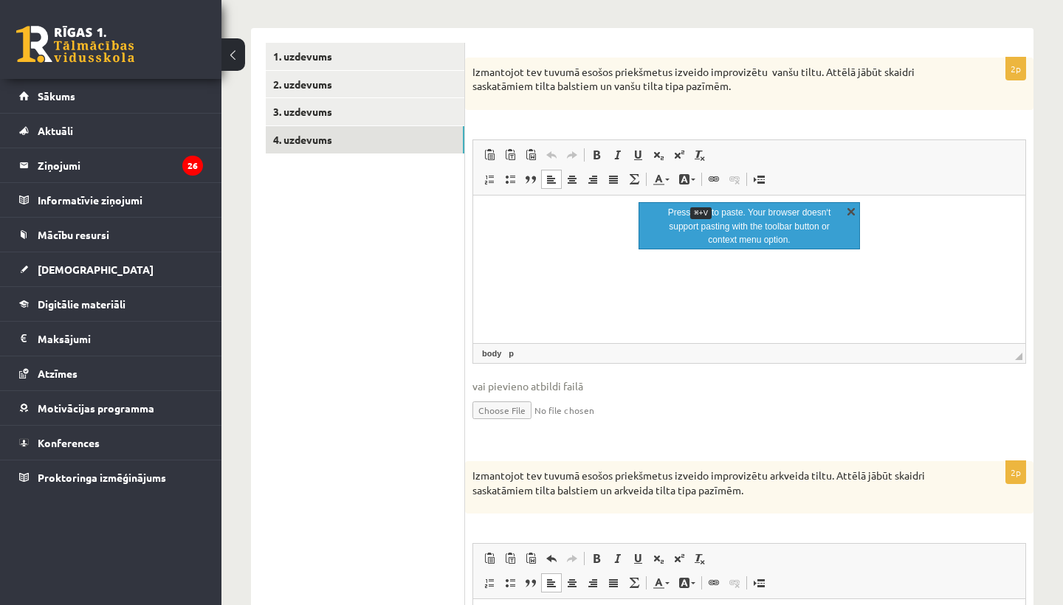
click at [847, 209] on link "X" at bounding box center [851, 211] width 15 height 15
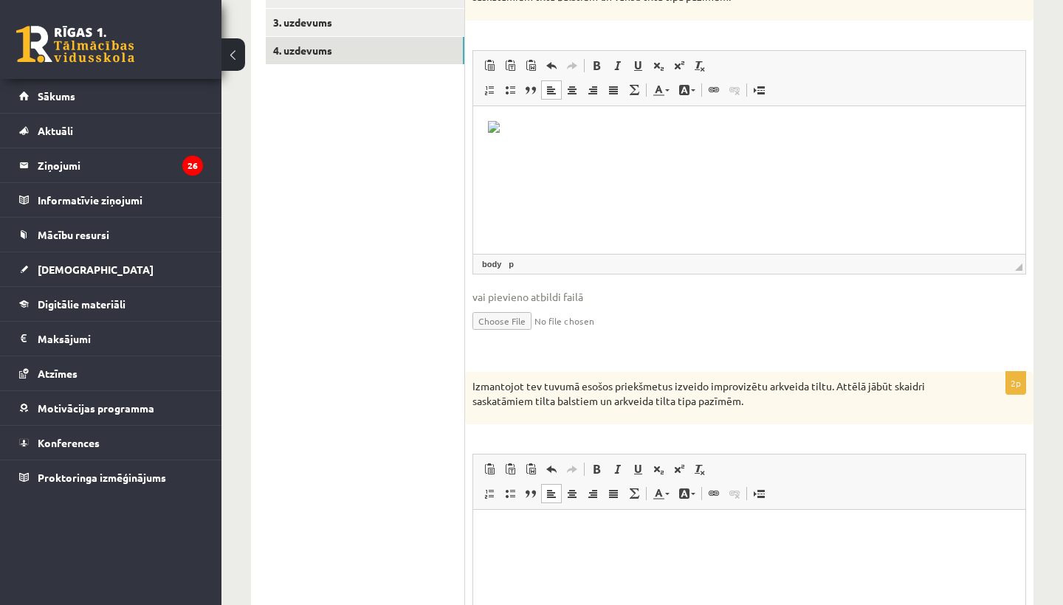
scroll to position [299, 0]
click at [500, 132] on img "Editor, wiswyg-editor-user-answer-47433803462700" at bounding box center [494, 126] width 12 height 12
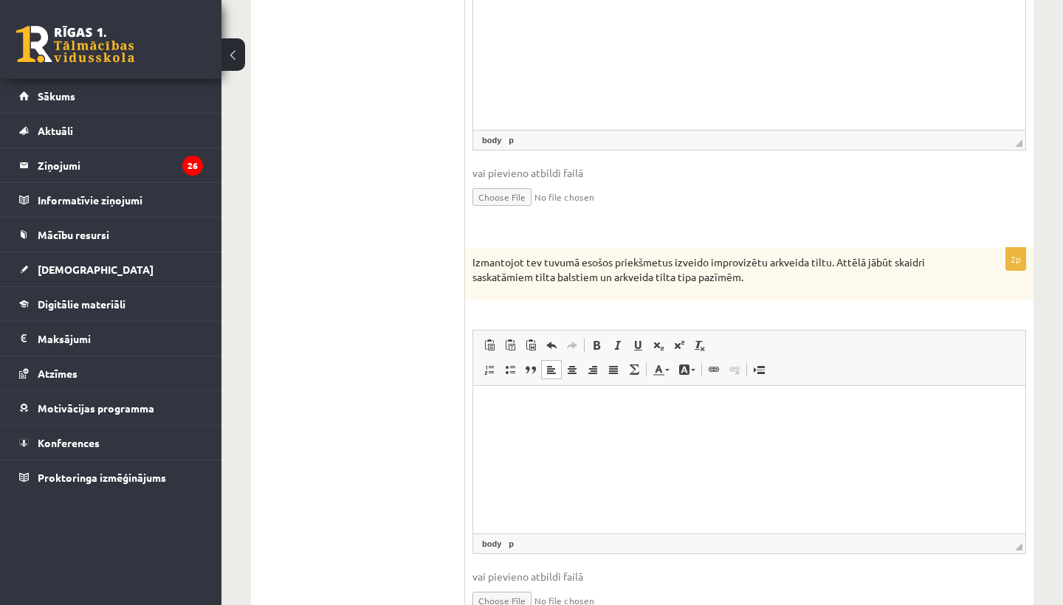
scroll to position [457, 0]
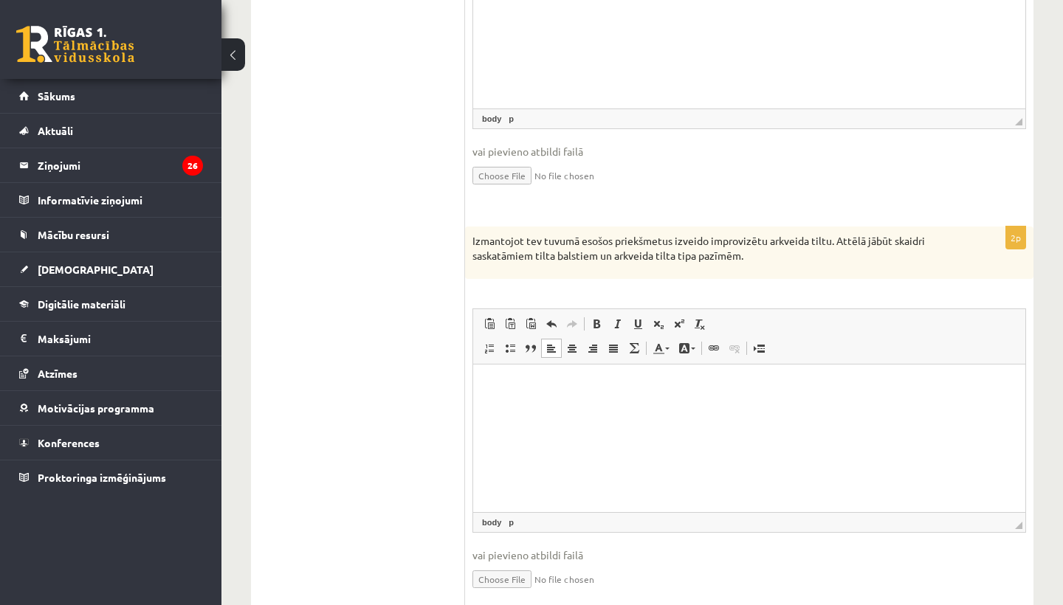
click at [500, 361] on img "Editor, wiswyg-editor-user-answer-47433803336540" at bounding box center [494, 355] width 12 height 12
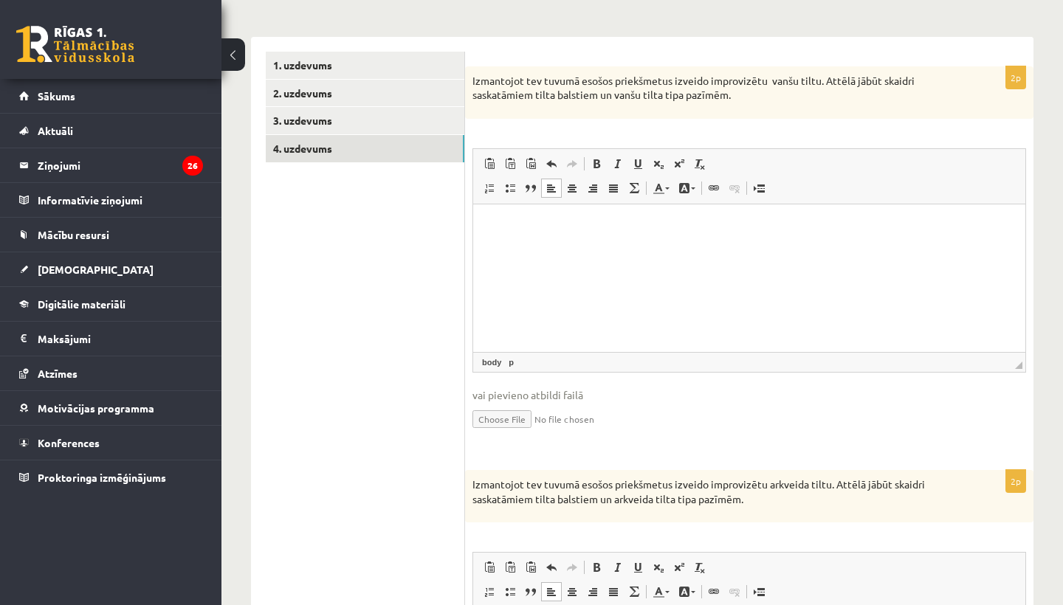
scroll to position [211, 0]
click at [510, 423] on input "file" at bounding box center [749, 420] width 554 height 30
click at [596, 251] on html at bounding box center [749, 228] width 552 height 45
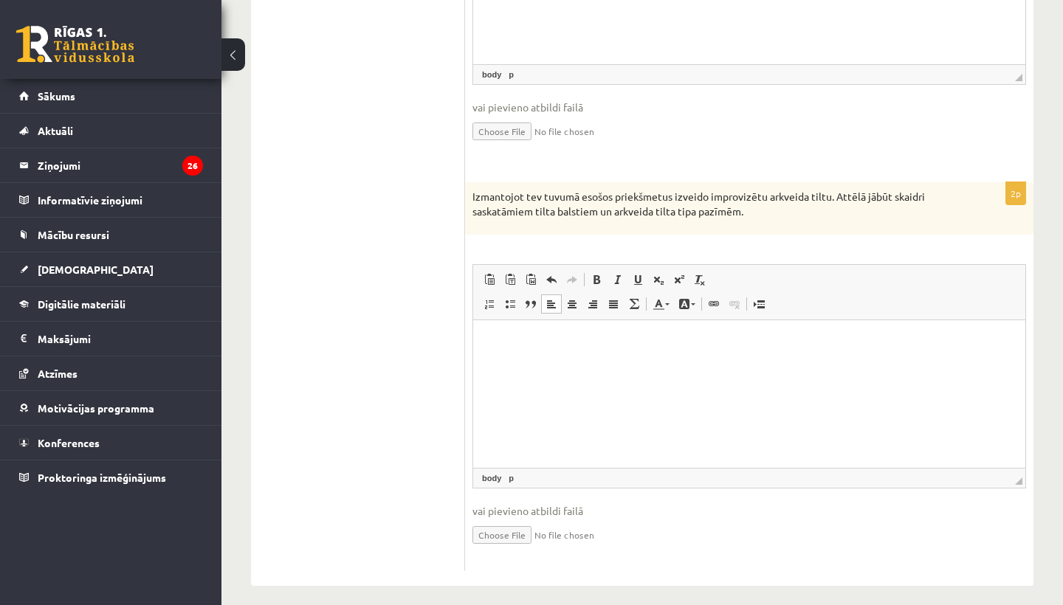
scroll to position [509, 0]
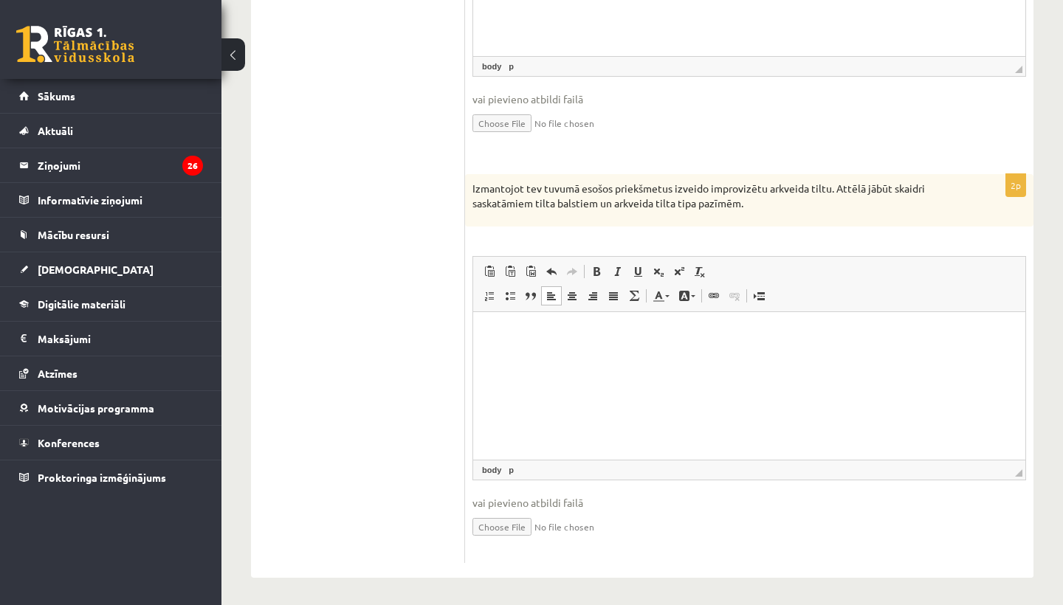
click at [498, 520] on input "file" at bounding box center [749, 526] width 554 height 30
type input "**********"
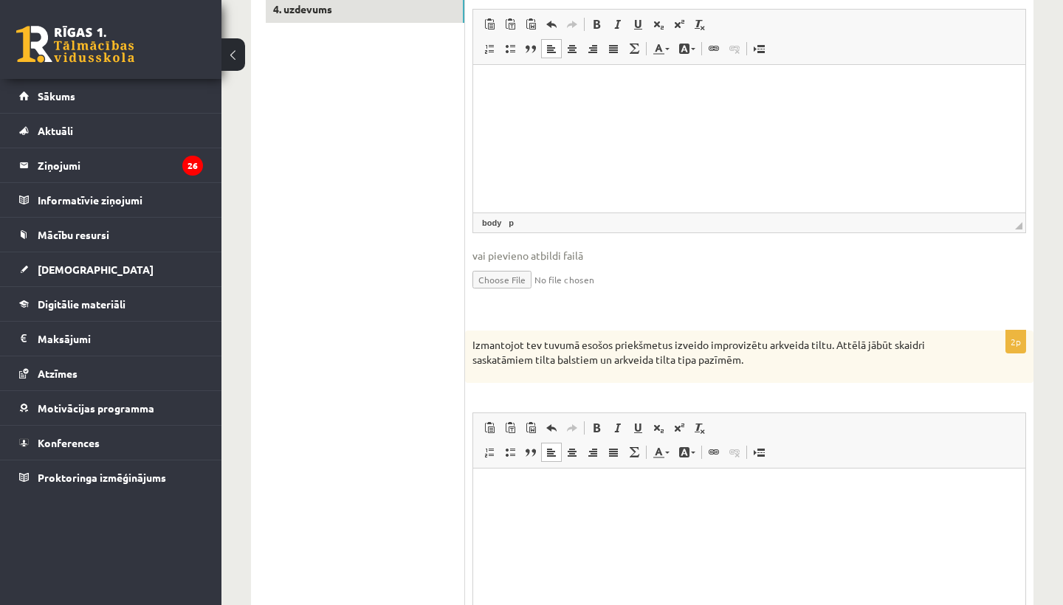
scroll to position [352, 0]
click at [503, 278] on input "file" at bounding box center [749, 279] width 554 height 30
type input "**********"
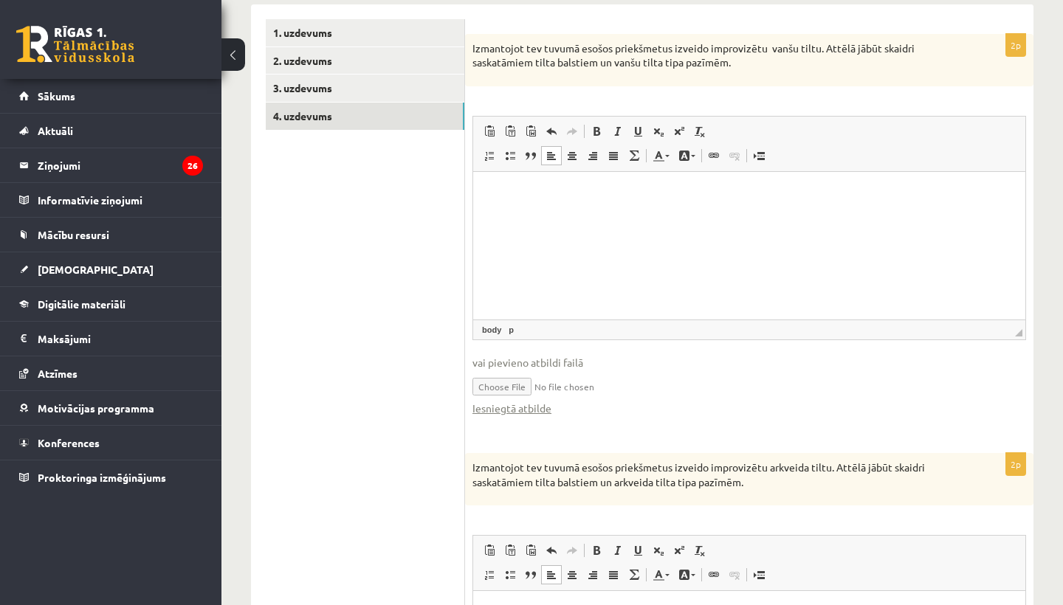
scroll to position [245, 0]
click at [527, 203] on html at bounding box center [749, 194] width 552 height 45
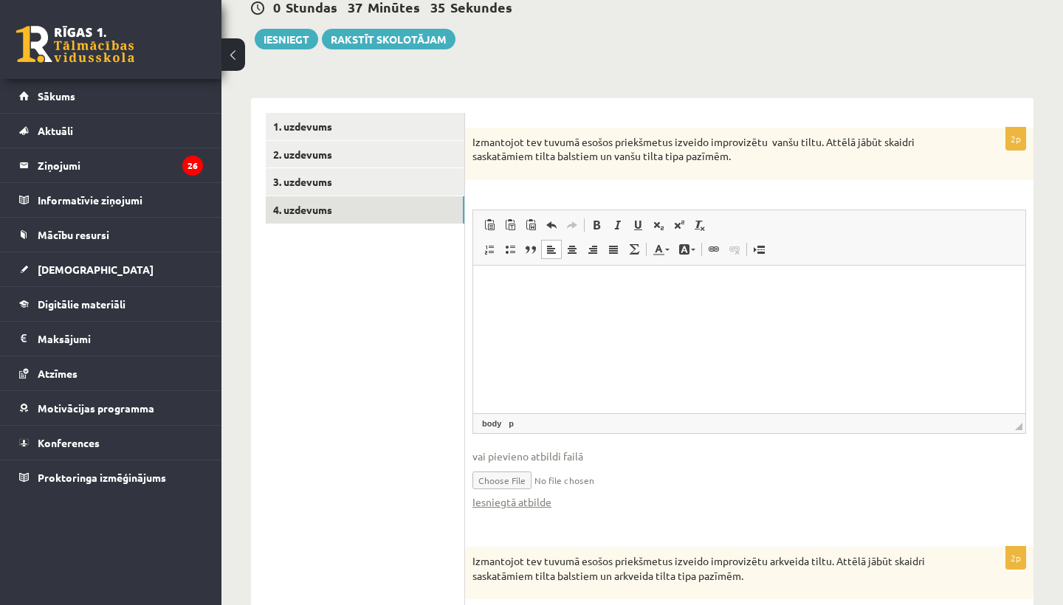
scroll to position [134, 0]
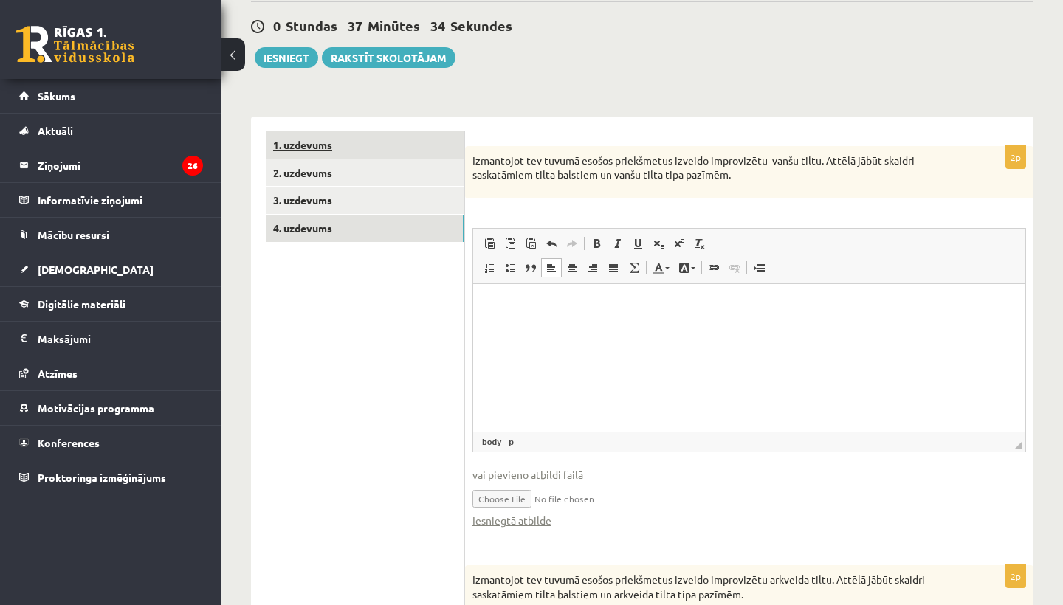
click at [304, 142] on link "1. uzdevums" at bounding box center [365, 144] width 199 height 27
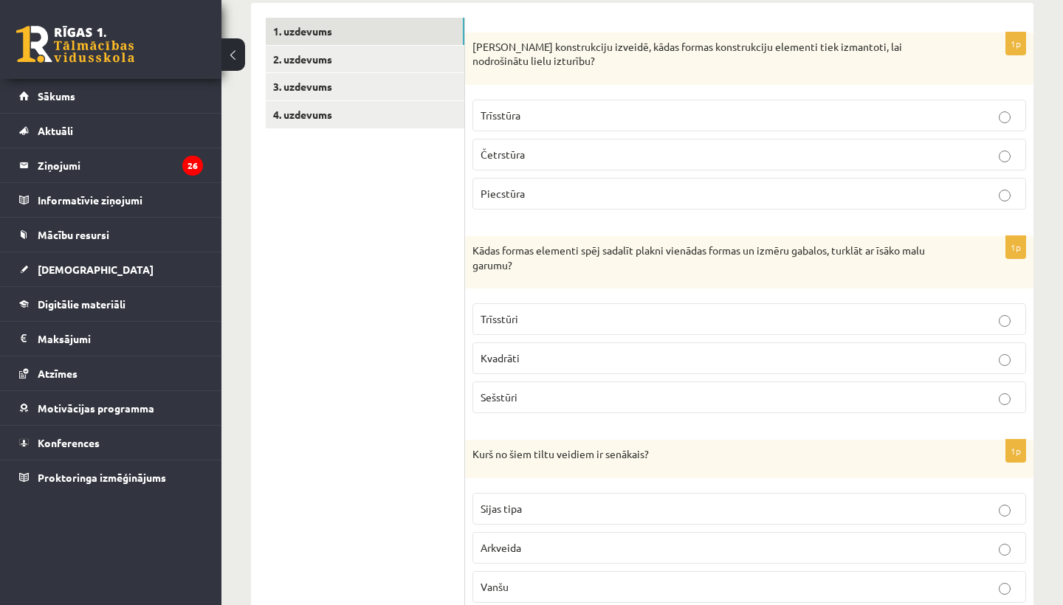
scroll to position [238, 0]
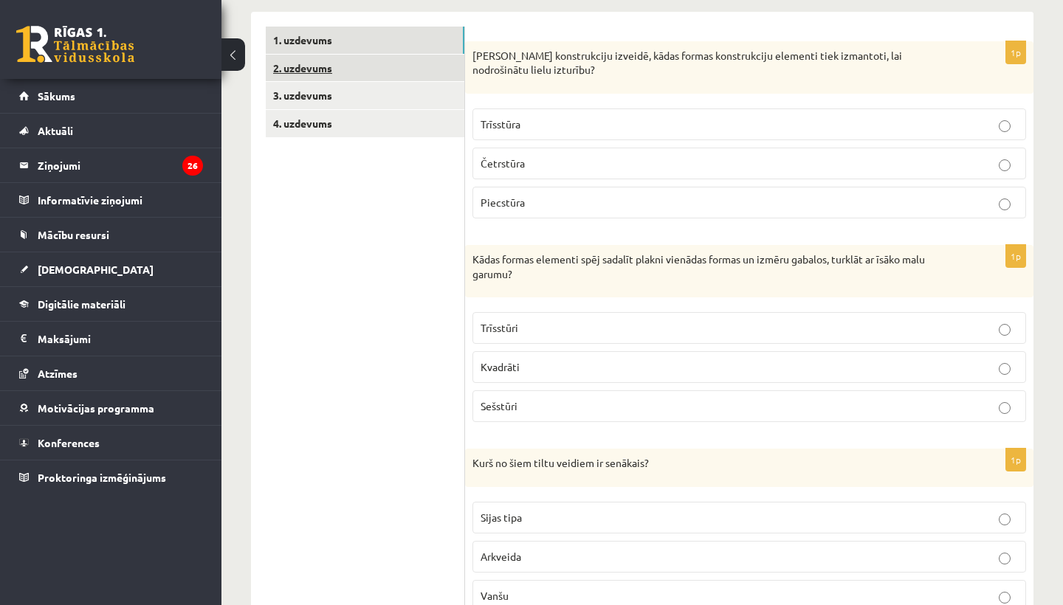
click at [305, 67] on link "2. uzdevums" at bounding box center [365, 68] width 199 height 27
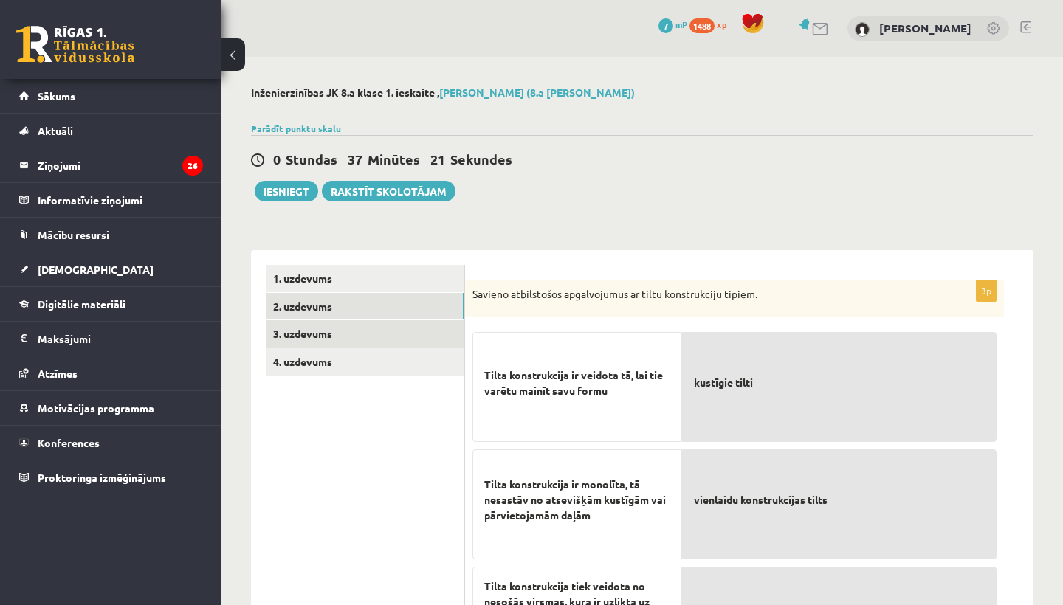
scroll to position [0, 0]
click at [320, 333] on link "3. uzdevums" at bounding box center [365, 333] width 199 height 27
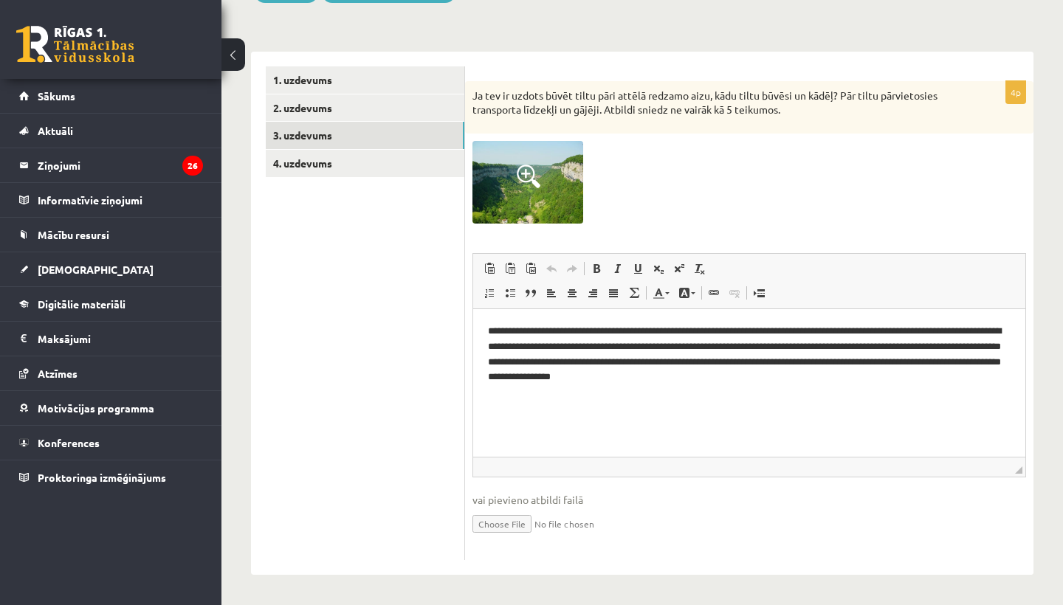
scroll to position [198, 0]
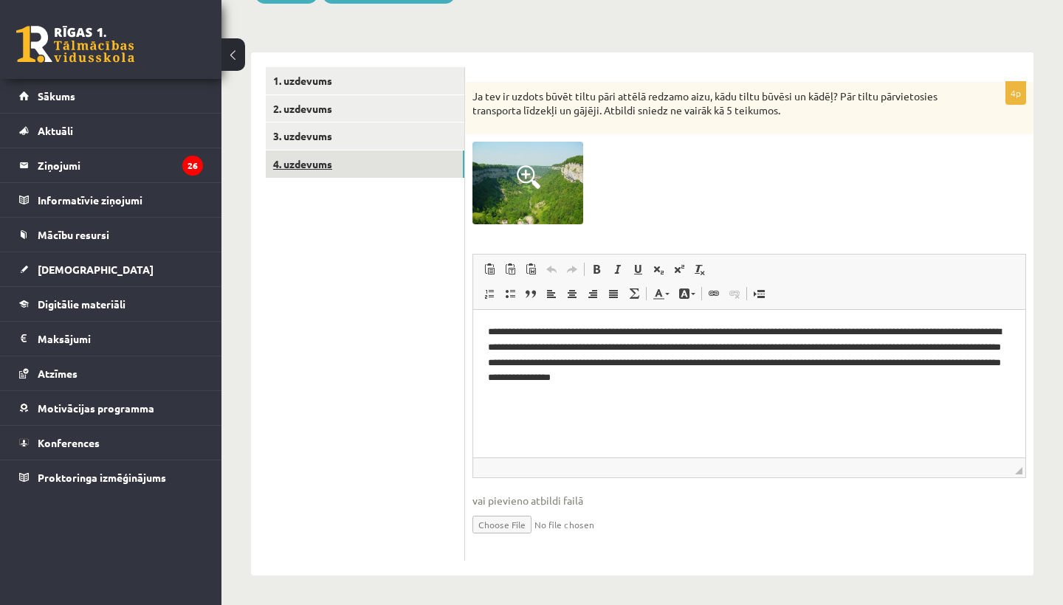
click at [308, 161] on link "4. uzdevums" at bounding box center [365, 164] width 199 height 27
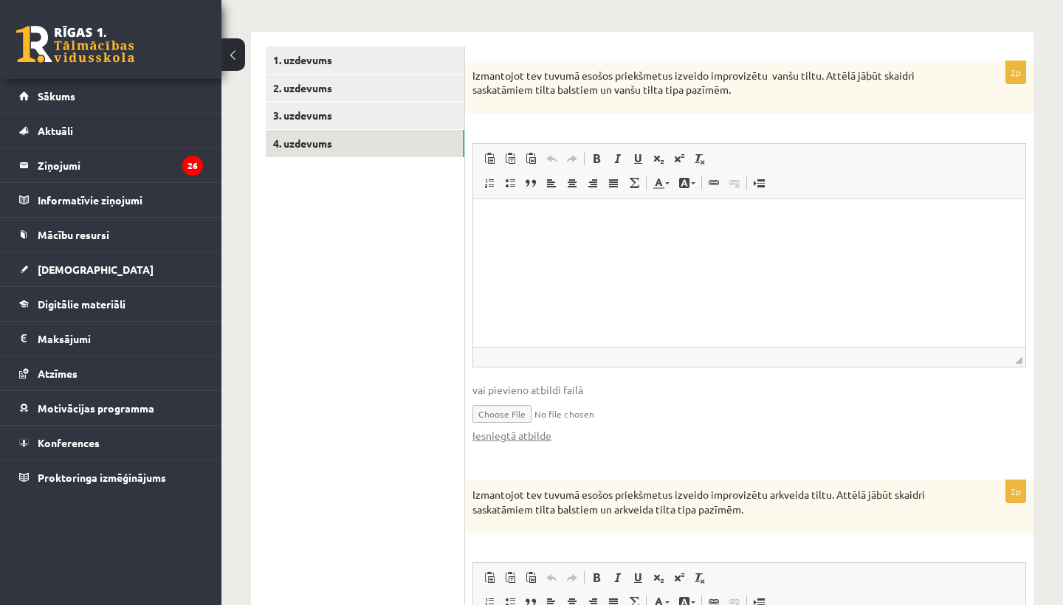
scroll to position [218, 0]
click at [554, 217] on p "Editor, wiswyg-editor-user-answer-47433917995300" at bounding box center [749, 222] width 523 height 16
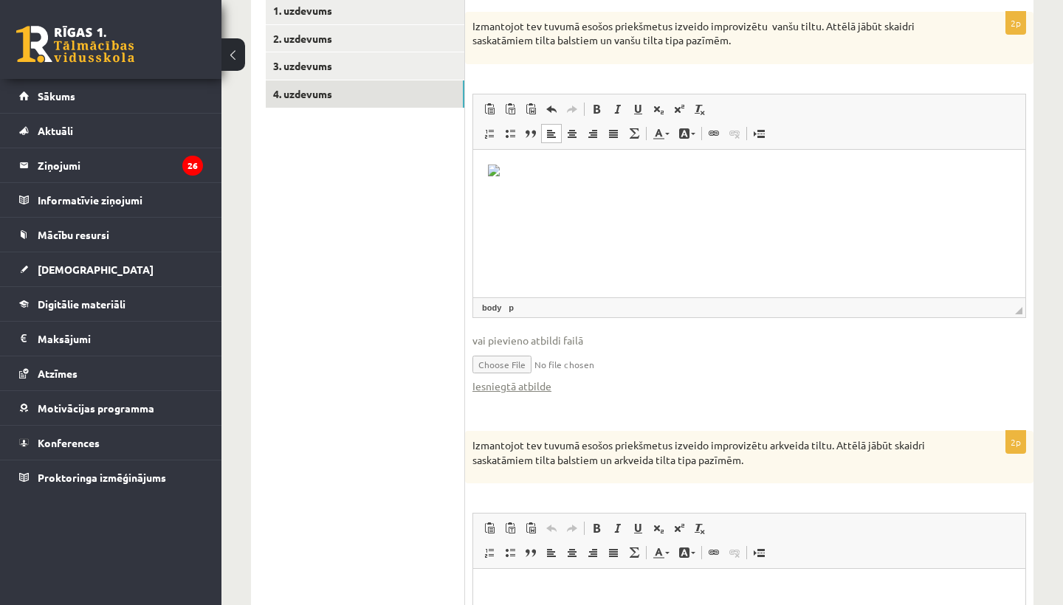
scroll to position [276, 0]
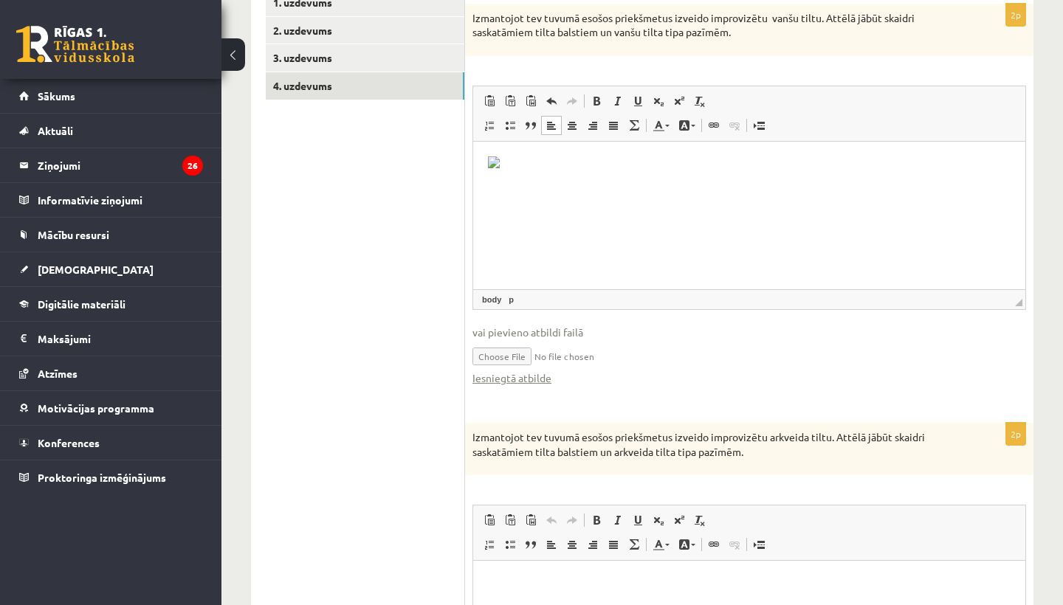
click at [506, 360] on input "file" at bounding box center [749, 355] width 554 height 30
type input "**********"
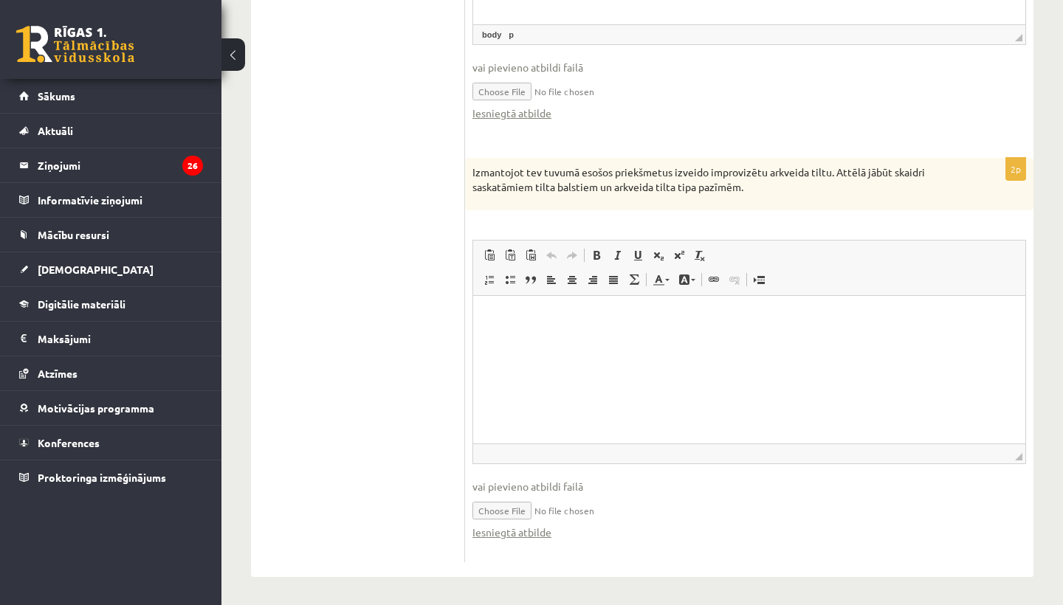
scroll to position [540, 0]
click at [532, 326] on html at bounding box center [749, 319] width 552 height 45
click at [531, 328] on span "Paste" at bounding box center [541, 324] width 51 height 21
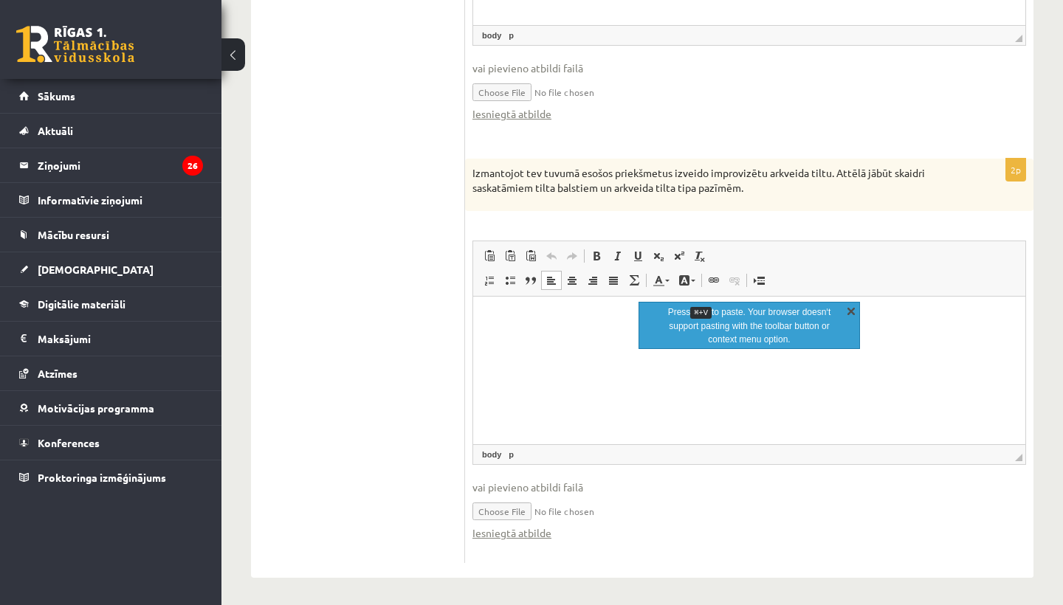
click at [851, 309] on link "X" at bounding box center [851, 310] width 15 height 15
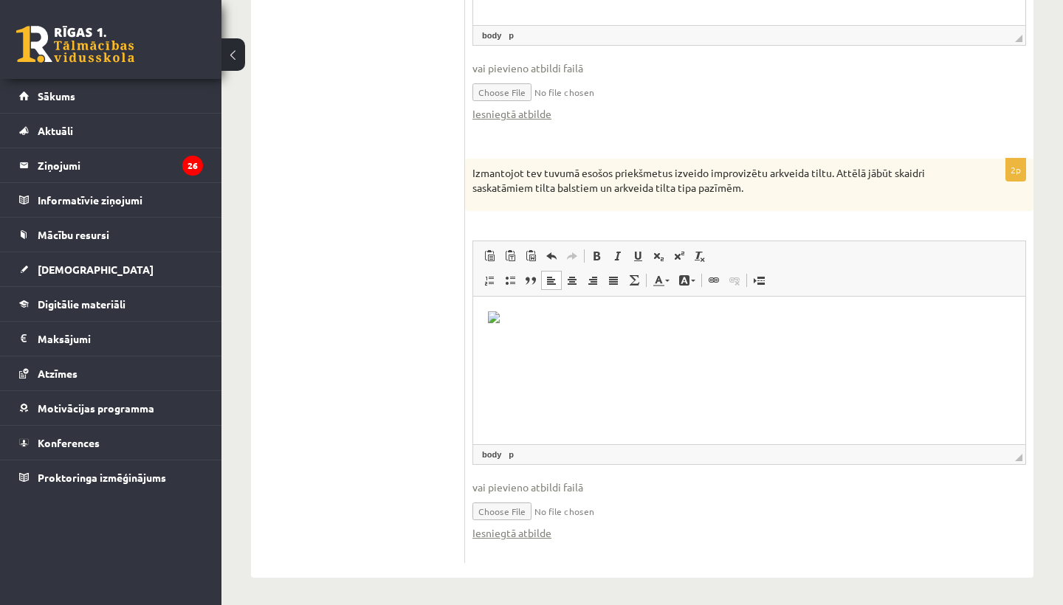
scroll to position [282, 0]
click at [501, 506] on input "file" at bounding box center [749, 510] width 554 height 30
type input "**********"
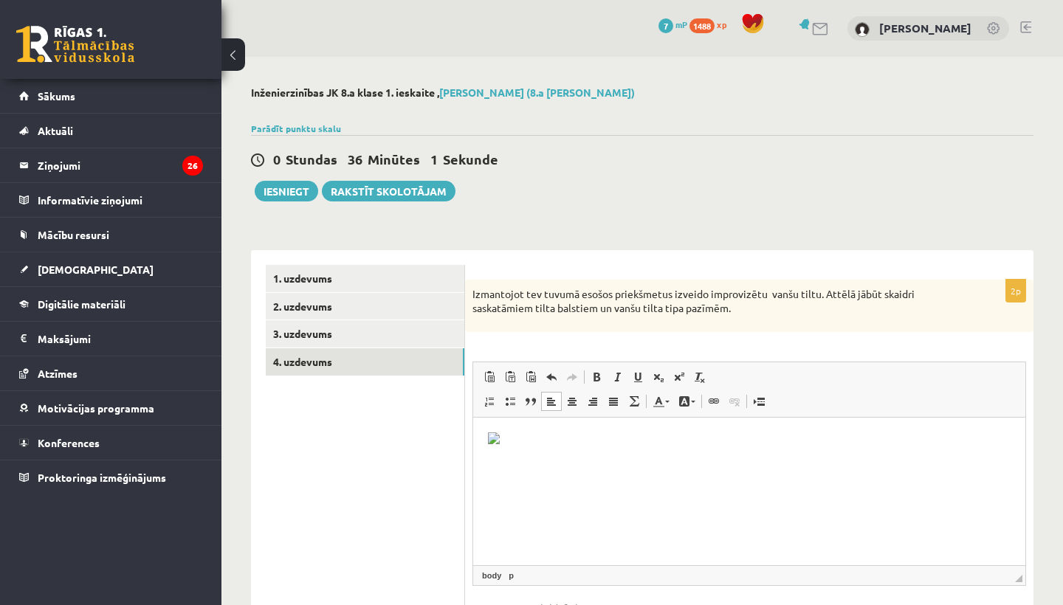
scroll to position [0, 0]
click at [278, 189] on button "Iesniegt" at bounding box center [286, 191] width 63 height 21
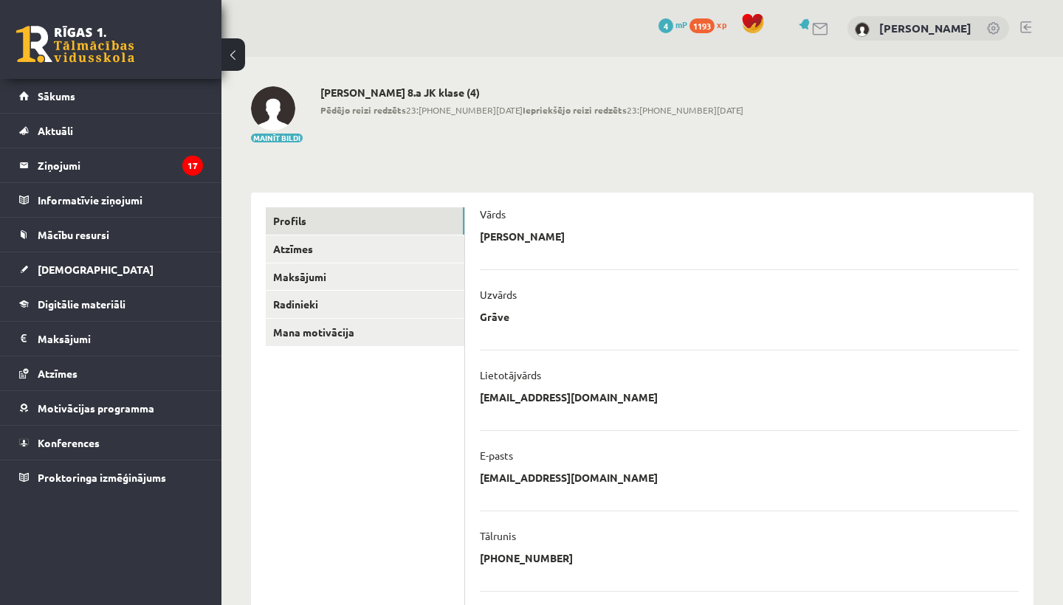
scroll to position [285, 0]
